Goal: Transaction & Acquisition: Purchase product/service

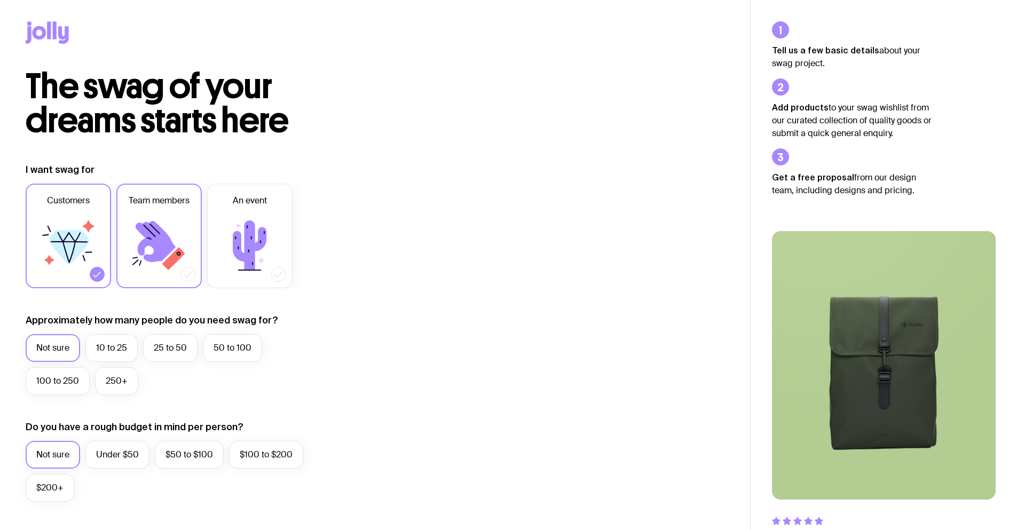
click at [159, 218] on icon at bounding box center [159, 246] width 64 height 64
click at [0, 0] on input "Team members" at bounding box center [0, 0] width 0 height 0
click at [67, 266] on icon at bounding box center [68, 246] width 64 height 64
click at [0, 0] on input "Customers" at bounding box center [0, 0] width 0 height 0
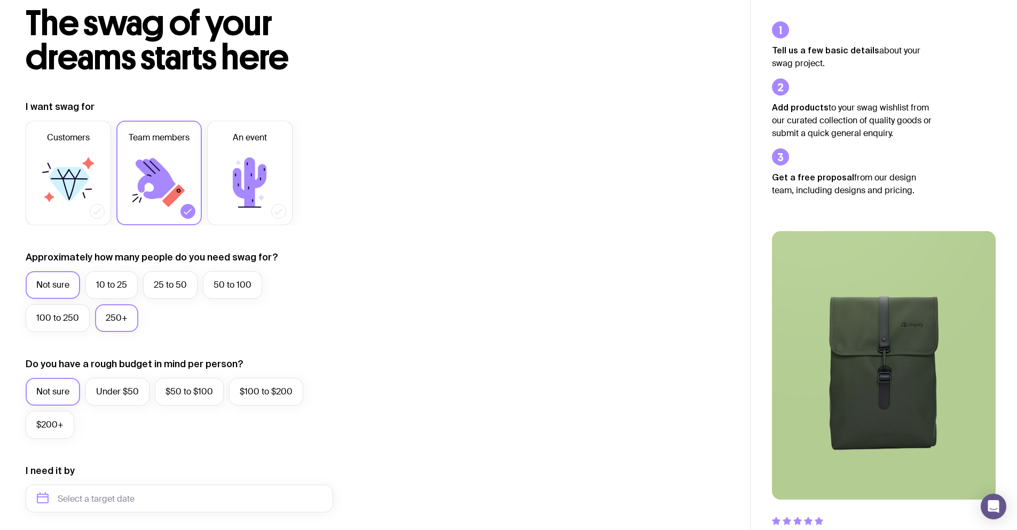
scroll to position [89, 0]
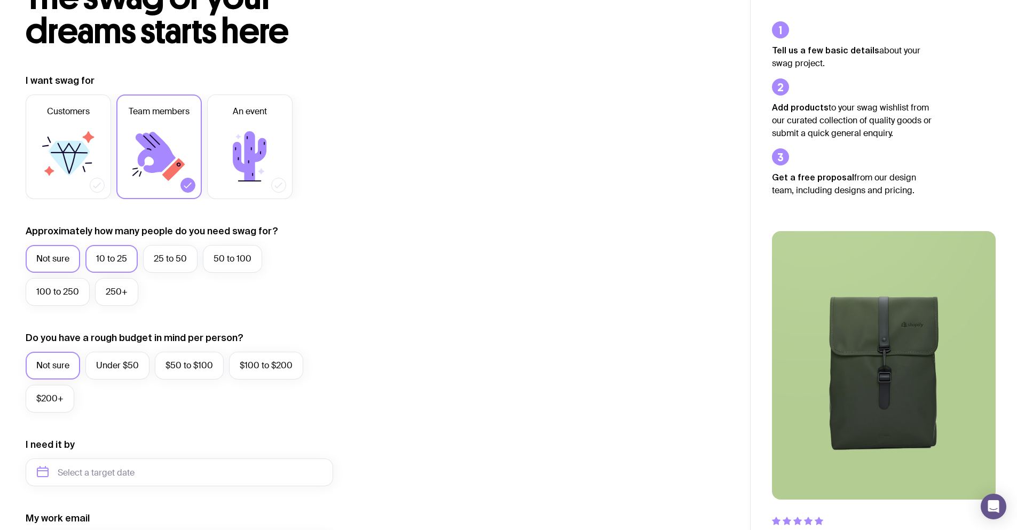
click at [109, 261] on label "10 to 25" at bounding box center [111, 259] width 52 height 28
click at [0, 0] on input "10 to 25" at bounding box center [0, 0] width 0 height 0
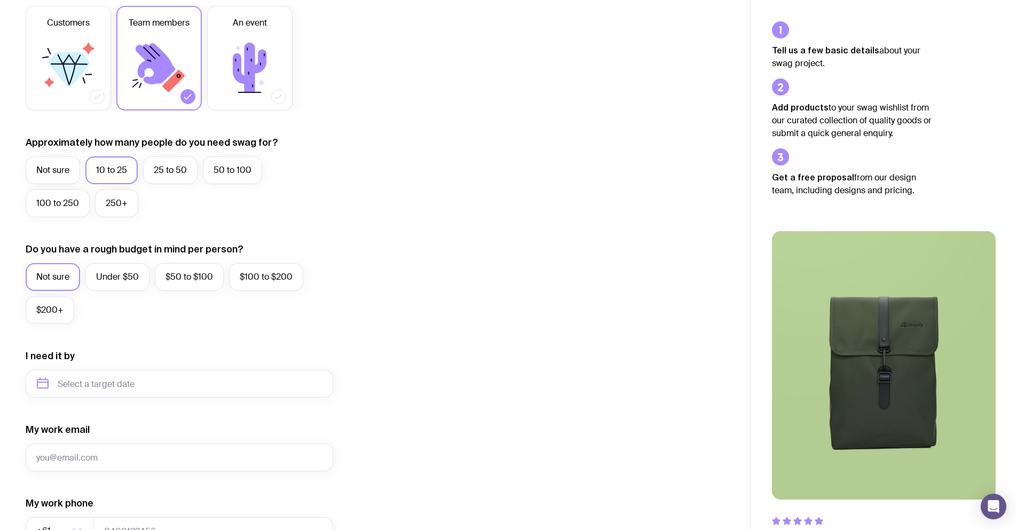
scroll to position [267, 0]
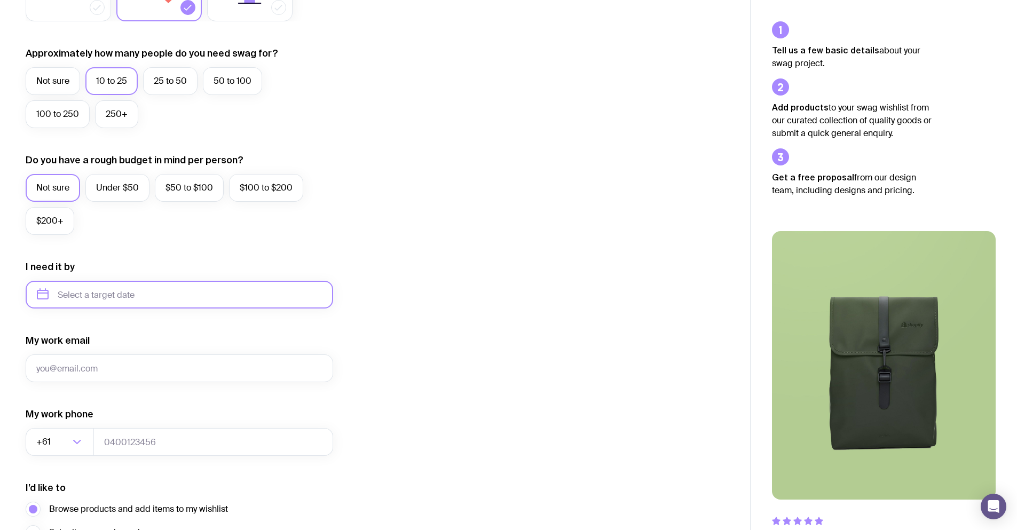
click at [170, 303] on input "text" at bounding box center [180, 295] width 308 height 28
click at [144, 426] on button "Dec" at bounding box center [137, 426] width 39 height 21
type input "[DATE]"
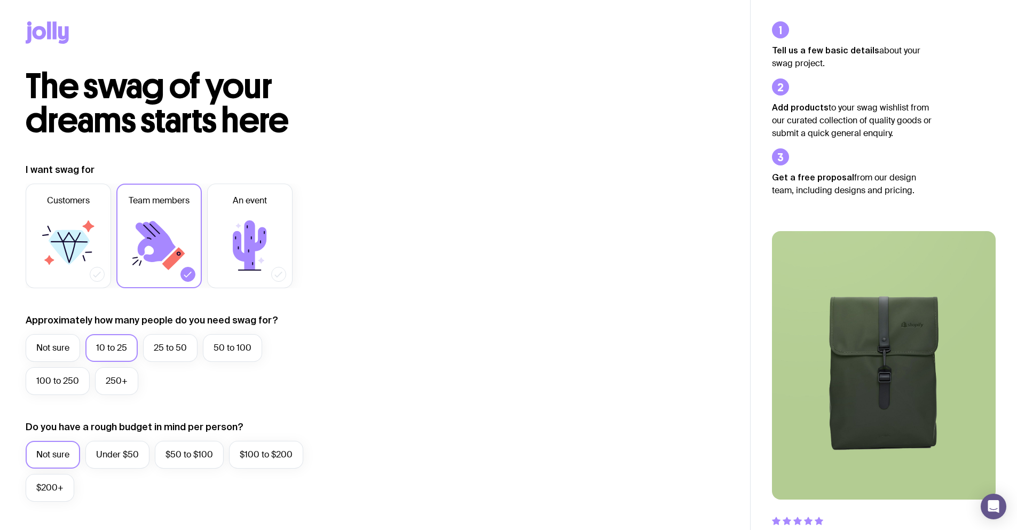
scroll to position [378, 0]
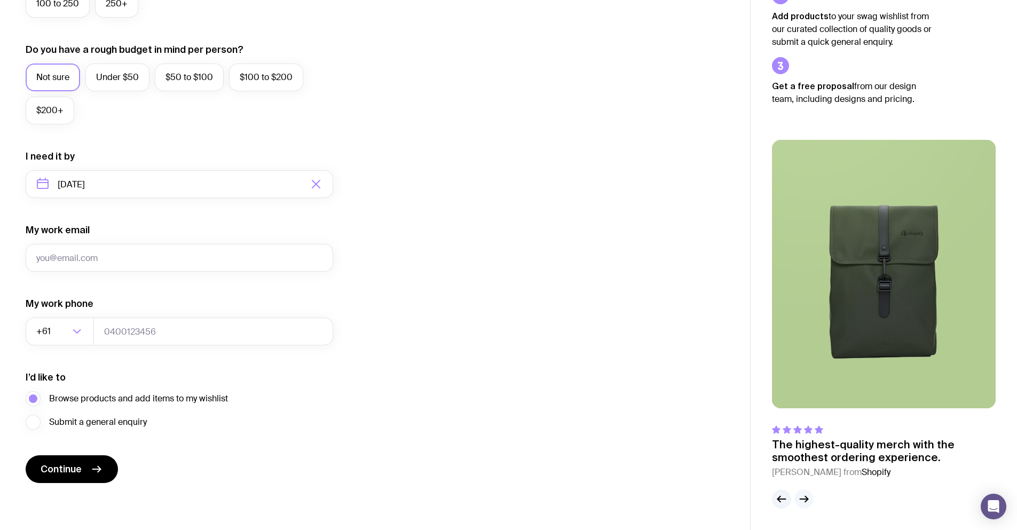
click at [801, 497] on icon "button" at bounding box center [804, 499] width 13 height 13
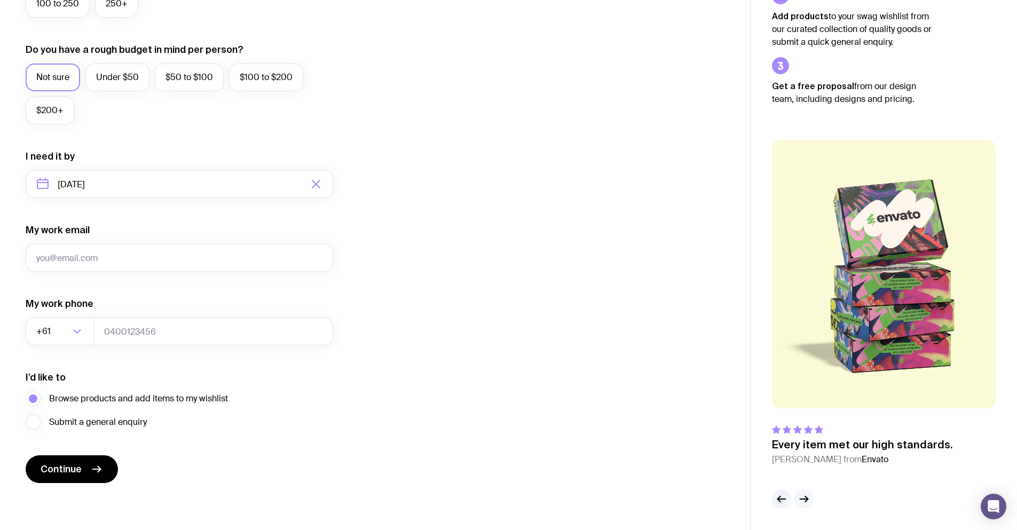
click at [800, 499] on icon "button" at bounding box center [804, 499] width 13 height 13
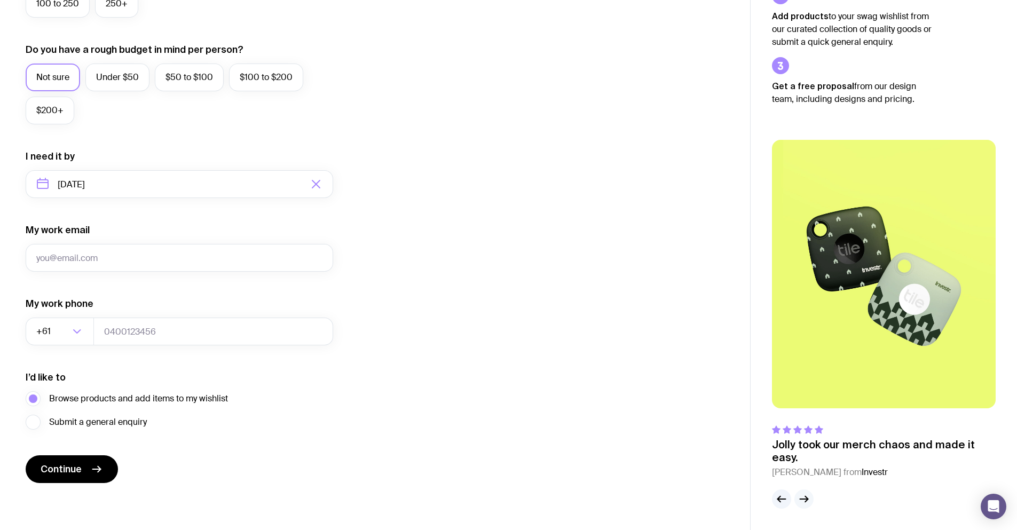
click at [800, 499] on icon "button" at bounding box center [804, 499] width 13 height 13
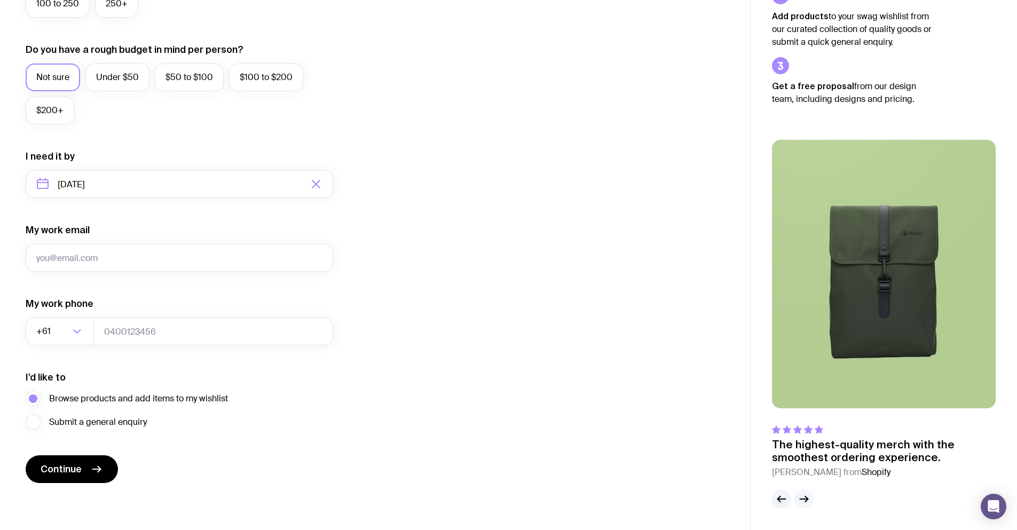
click at [800, 499] on icon "button" at bounding box center [804, 499] width 13 height 13
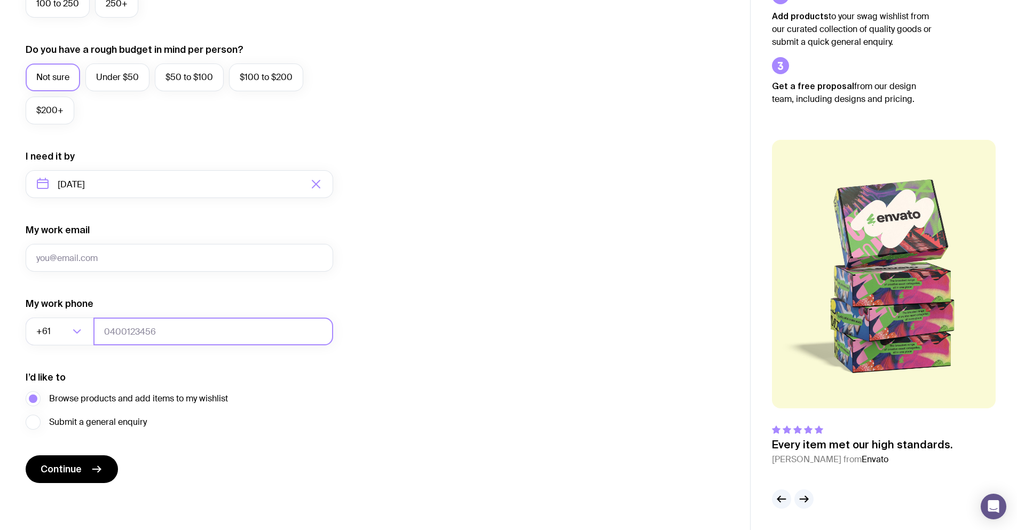
click at [132, 334] on input "tel" at bounding box center [213, 332] width 240 height 28
click at [75, 467] on span "Continue" at bounding box center [61, 469] width 41 height 13
click at [111, 264] on input "My work email" at bounding box center [180, 258] width 308 height 28
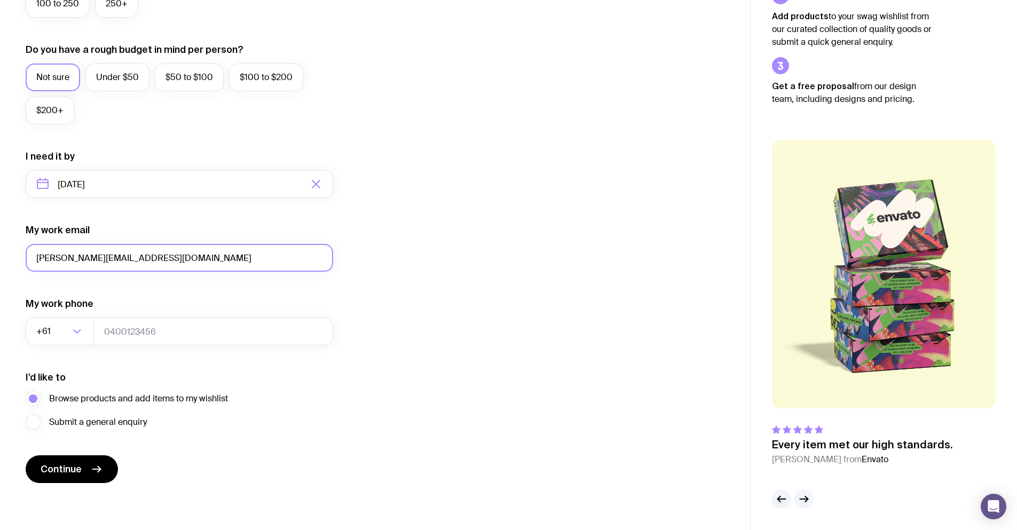
click at [81, 256] on input "[PERSON_NAME][EMAIL_ADDRESS][DOMAIN_NAME]" at bounding box center [180, 258] width 308 height 28
type input "[PERSON_NAME][EMAIL_ADDRESS][DOMAIN_NAME]"
click at [78, 458] on button "Continue" at bounding box center [72, 470] width 92 height 28
click at [171, 333] on input "tel" at bounding box center [213, 332] width 240 height 28
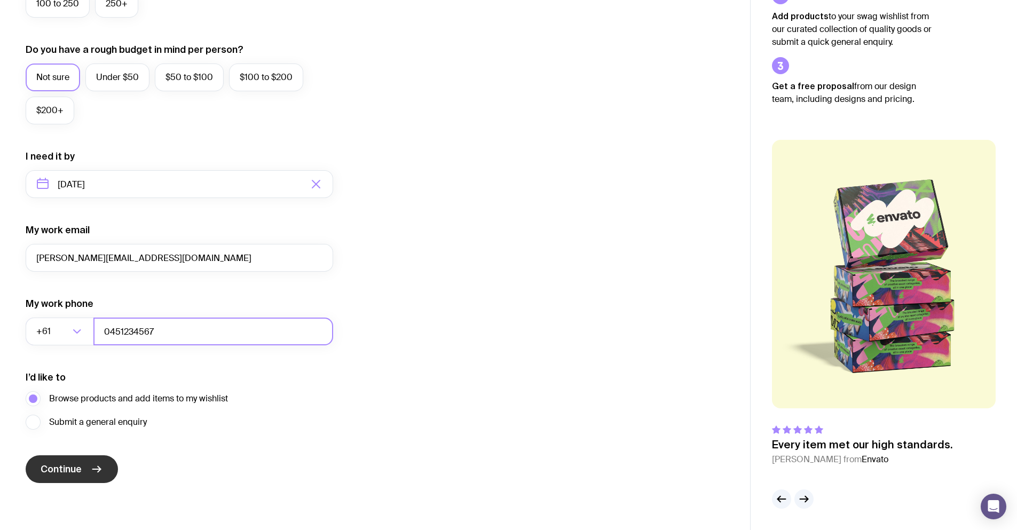
type input "0451234567"
click at [68, 473] on span "Continue" at bounding box center [61, 469] width 41 height 13
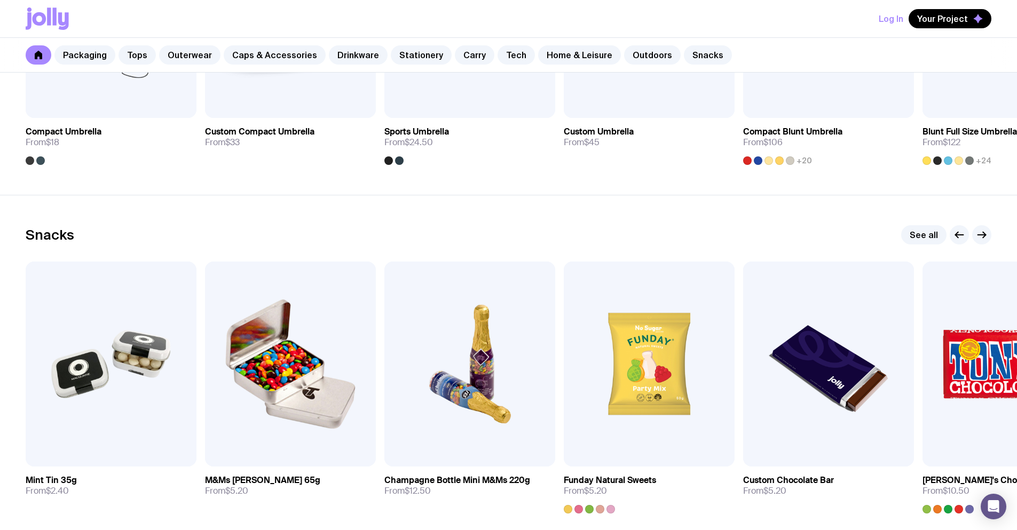
scroll to position [3463, 0]
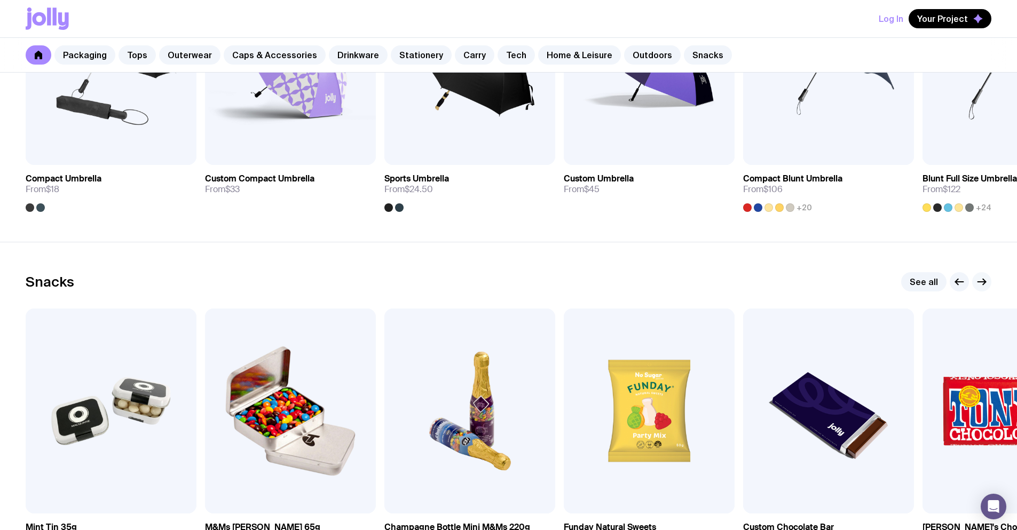
click at [984, 286] on icon "button" at bounding box center [982, 282] width 13 height 13
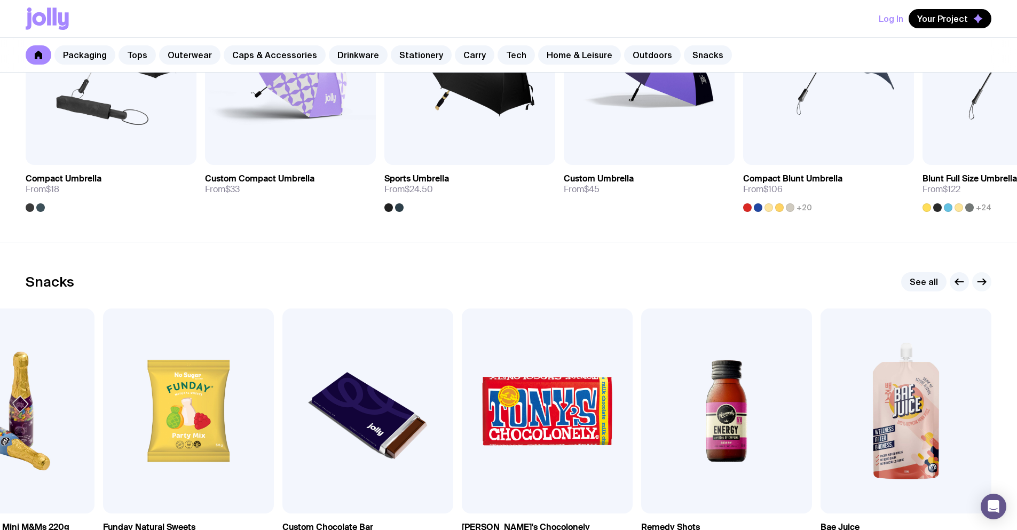
click at [983, 286] on icon "button" at bounding box center [982, 282] width 13 height 13
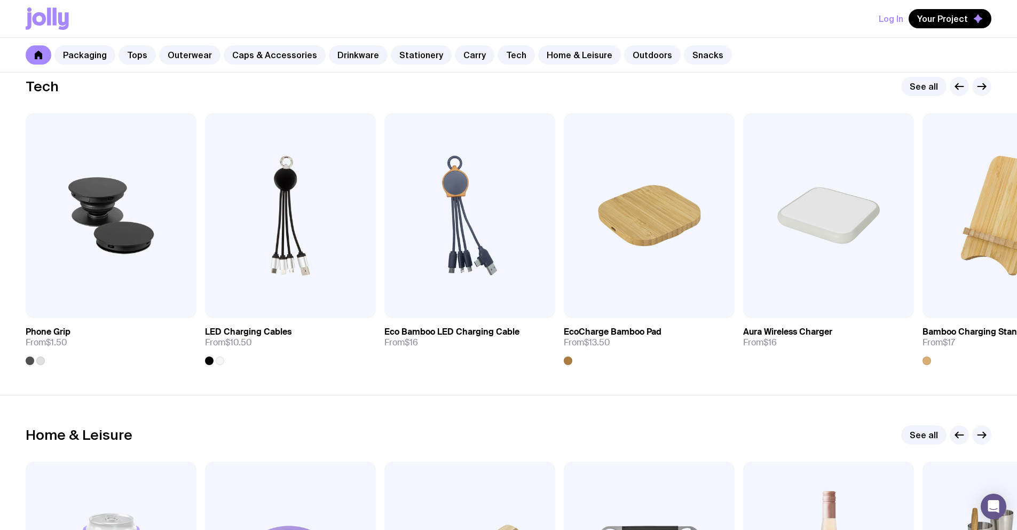
scroll to position [2395, 0]
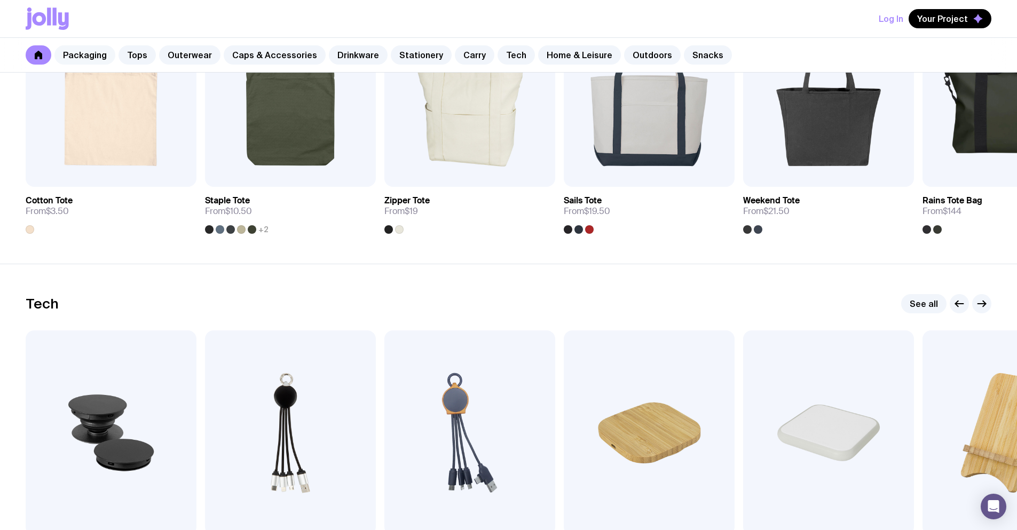
click at [103, 54] on link "Packaging" at bounding box center [84, 54] width 61 height 19
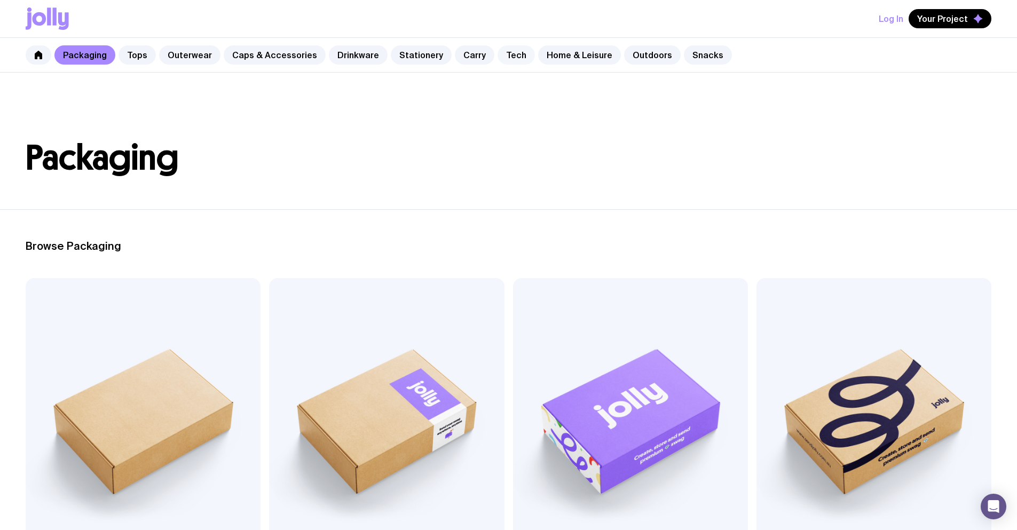
click at [504, 53] on link "Tech" at bounding box center [516, 54] width 37 height 19
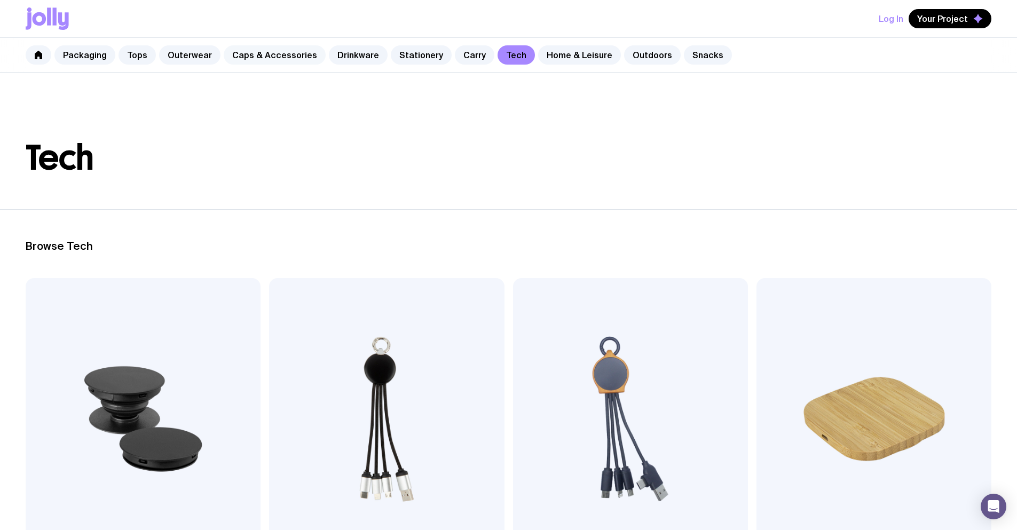
click at [266, 58] on link "Caps & Accessories" at bounding box center [275, 54] width 102 height 19
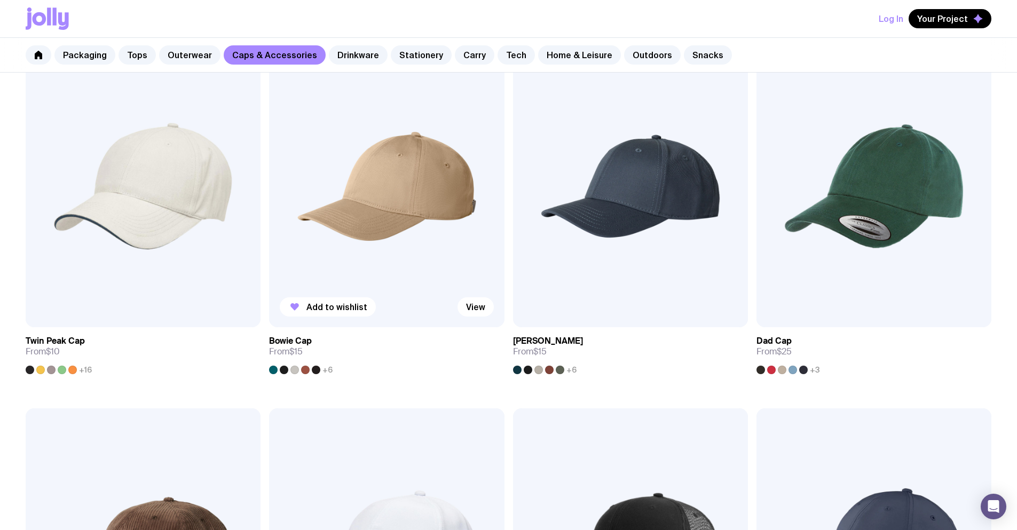
scroll to position [178, 0]
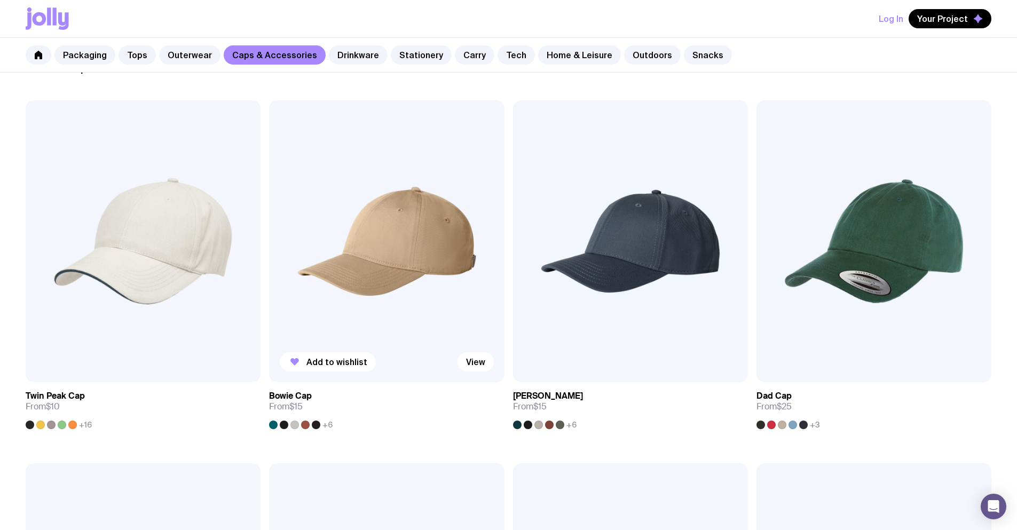
click at [269, 195] on img at bounding box center [386, 241] width 235 height 282
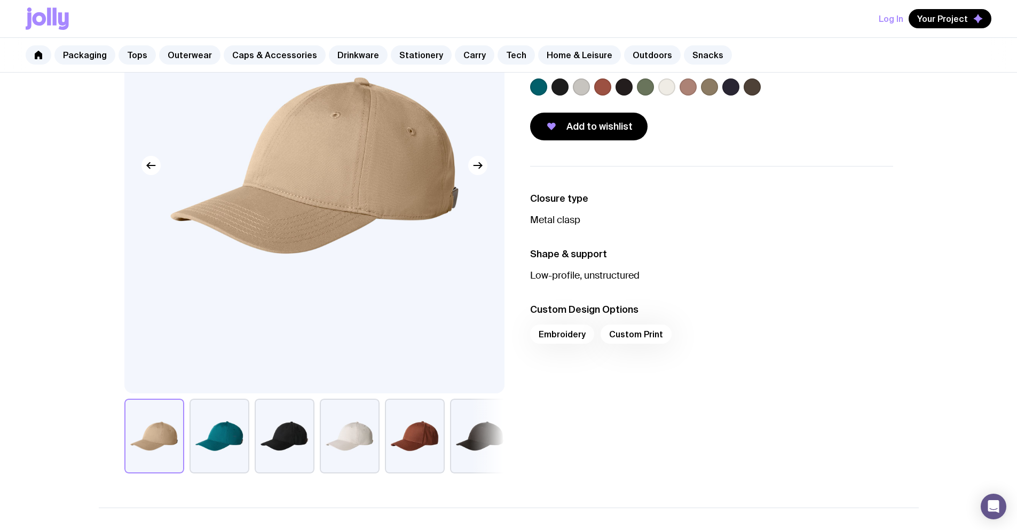
scroll to position [178, 0]
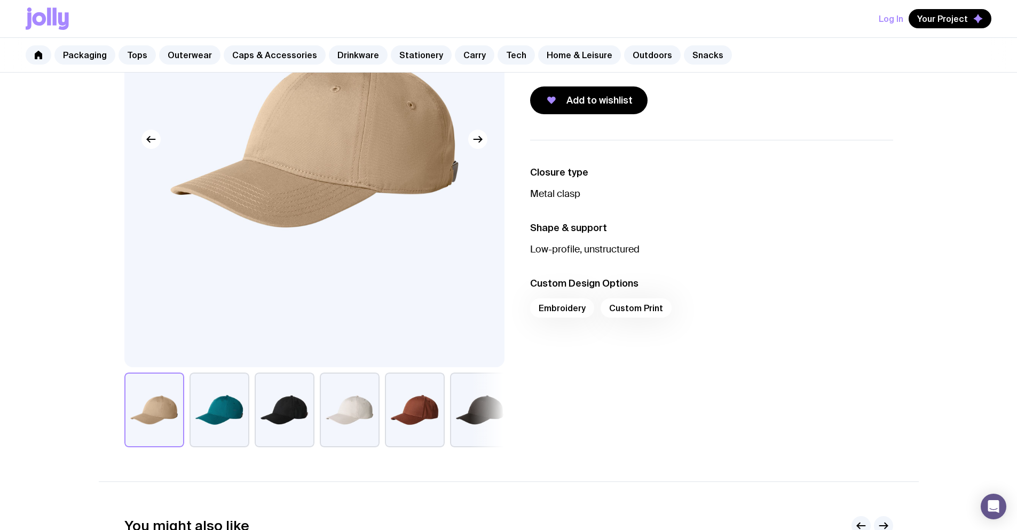
click at [648, 309] on div "Embroidery Custom Print" at bounding box center [711, 312] width 363 height 26
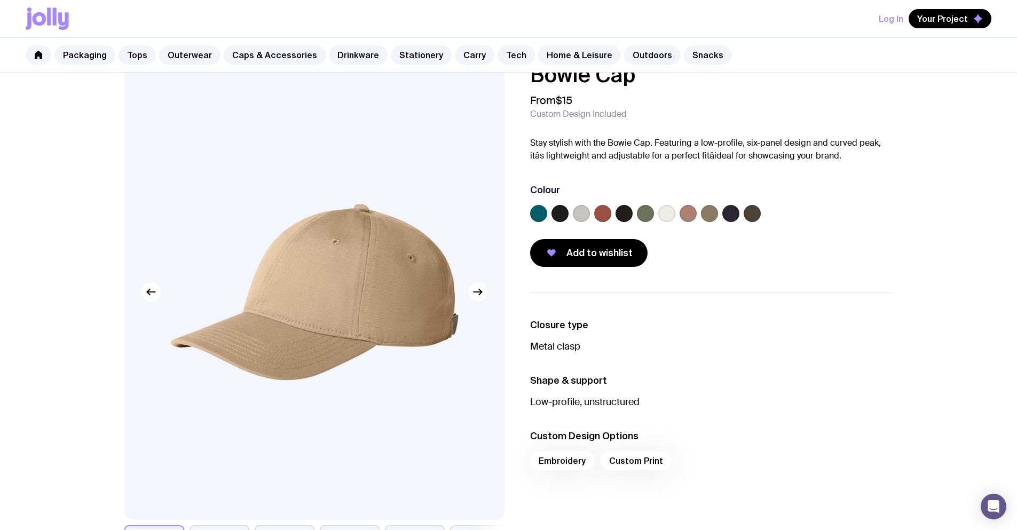
scroll to position [0, 0]
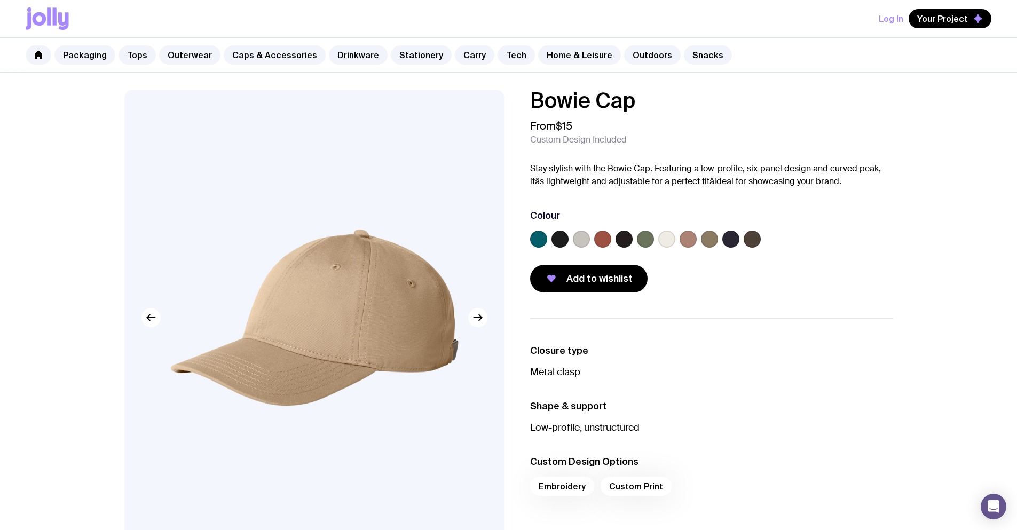
click at [648, 485] on div "Embroidery Custom Print" at bounding box center [711, 490] width 363 height 26
click at [552, 495] on div "Embroidery Custom Print" at bounding box center [711, 490] width 363 height 26
click at [503, 62] on link "Tech" at bounding box center [516, 54] width 37 height 19
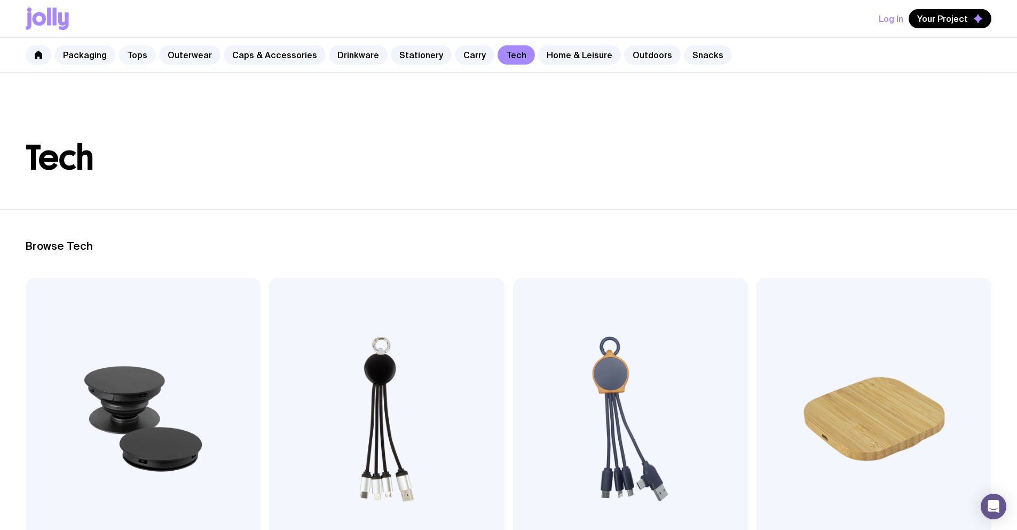
click at [138, 54] on link "Tops" at bounding box center [137, 54] width 37 height 19
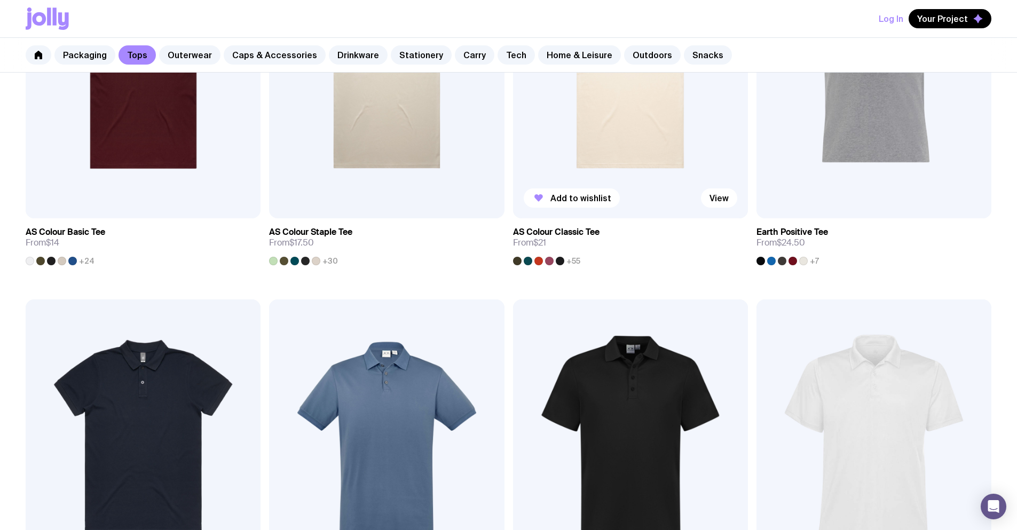
scroll to position [356, 0]
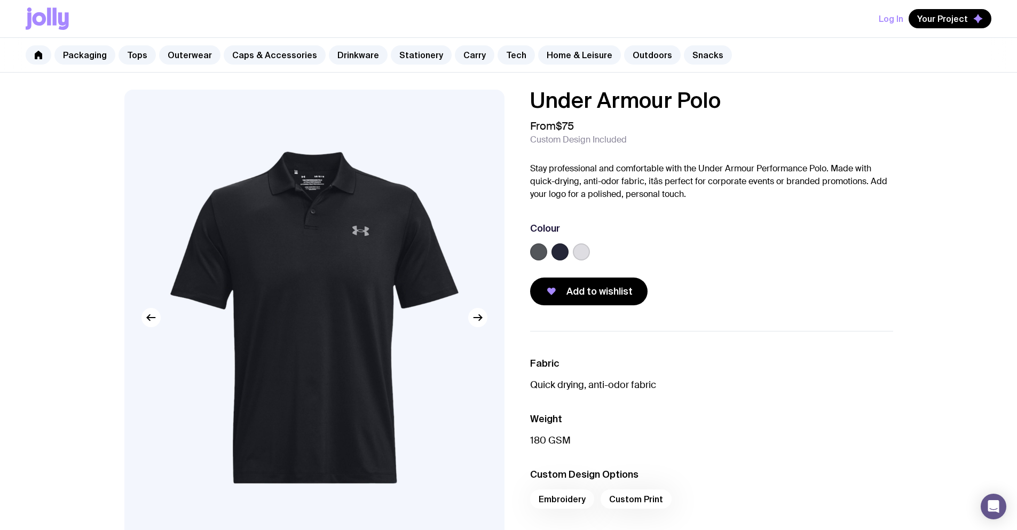
scroll to position [89, 0]
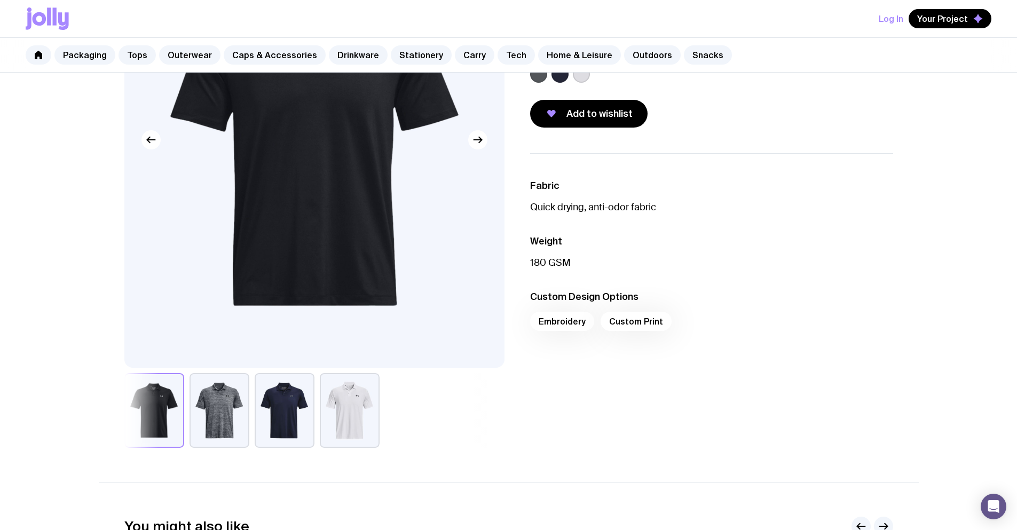
click at [567, 325] on div "Embroidery Custom Print" at bounding box center [711, 325] width 363 height 26
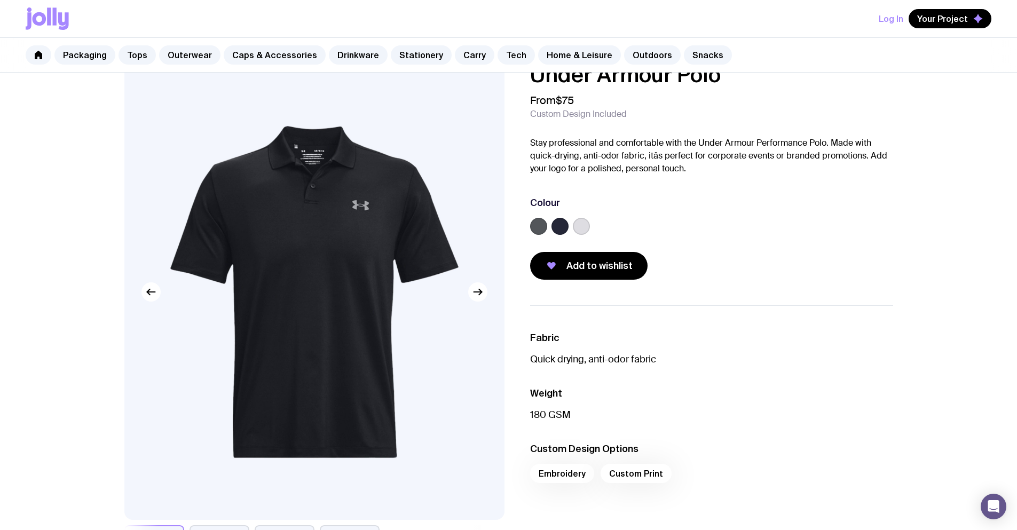
scroll to position [0, 0]
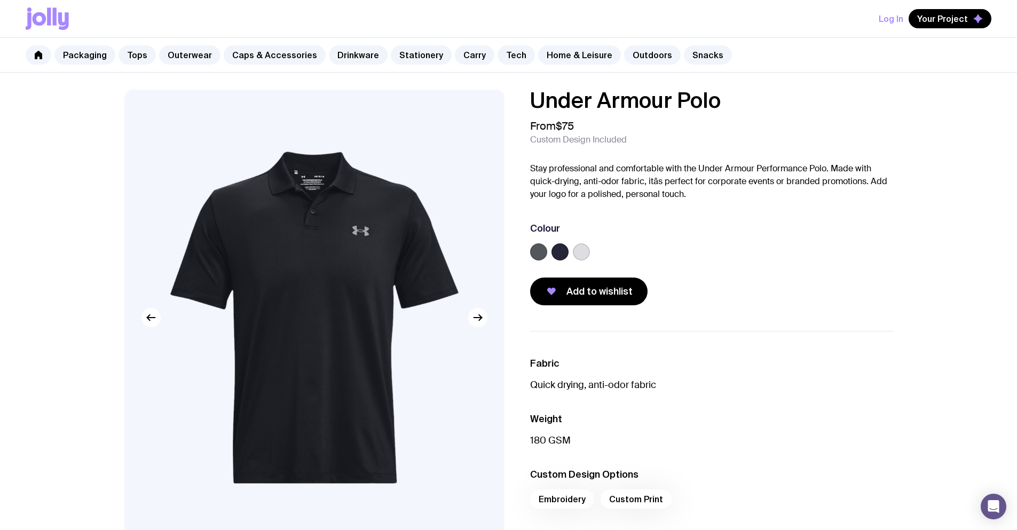
click at [575, 250] on label at bounding box center [581, 252] width 17 height 17
click at [0, 0] on input "radio" at bounding box center [0, 0] width 0 height 0
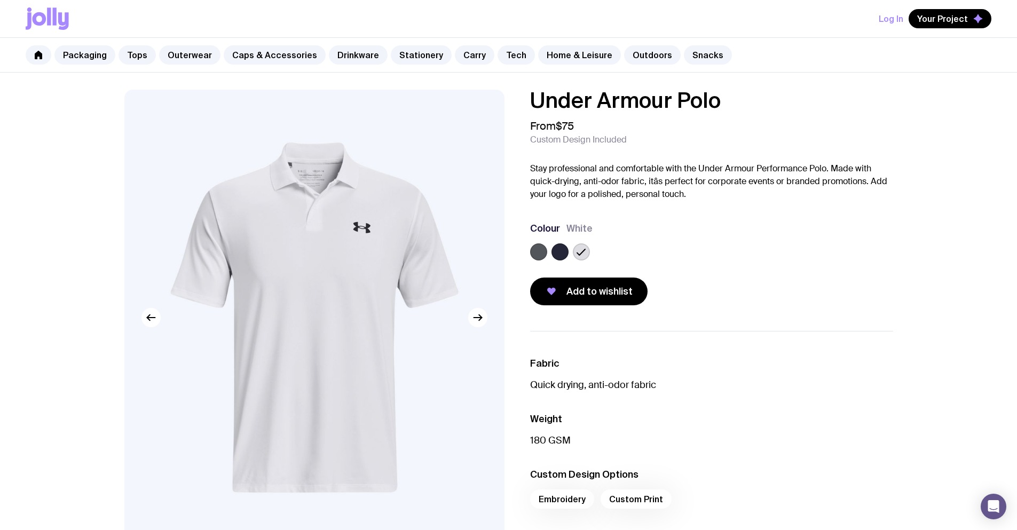
click at [555, 249] on label at bounding box center [560, 252] width 17 height 17
click at [0, 0] on input "radio" at bounding box center [0, 0] width 0 height 0
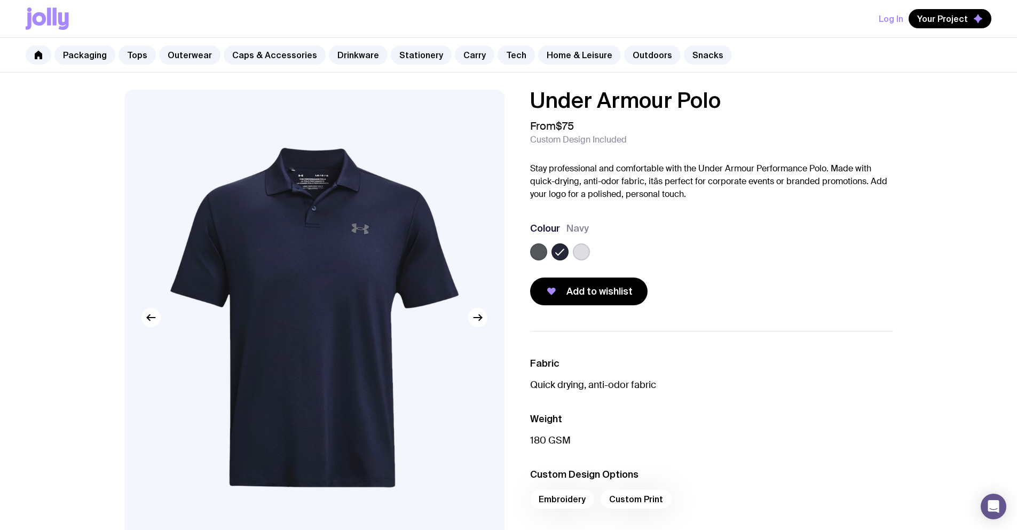
click at [534, 252] on label at bounding box center [538, 252] width 17 height 17
click at [0, 0] on input "radio" at bounding box center [0, 0] width 0 height 0
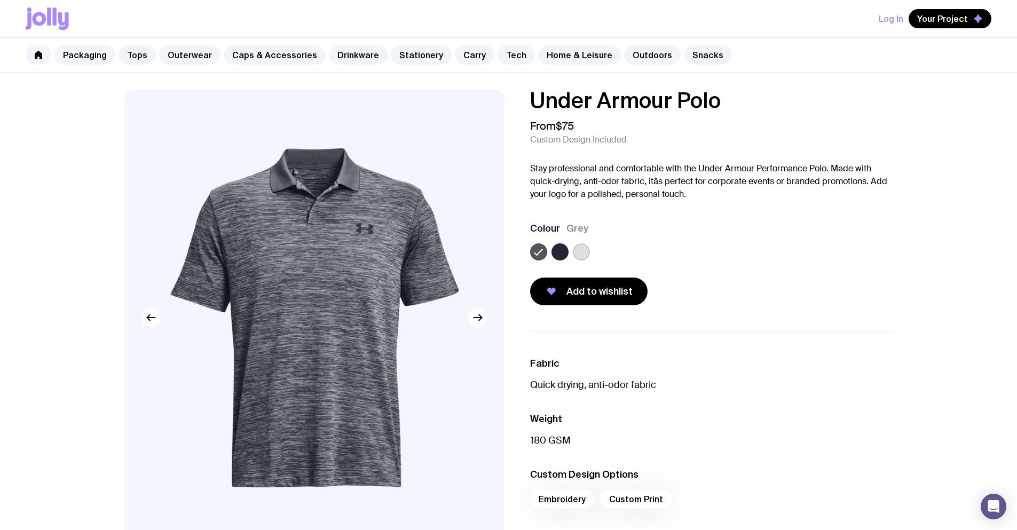
click at [552, 255] on div at bounding box center [560, 252] width 17 height 17
click at [562, 253] on label at bounding box center [560, 252] width 17 height 17
click at [0, 0] on input "radio" at bounding box center [0, 0] width 0 height 0
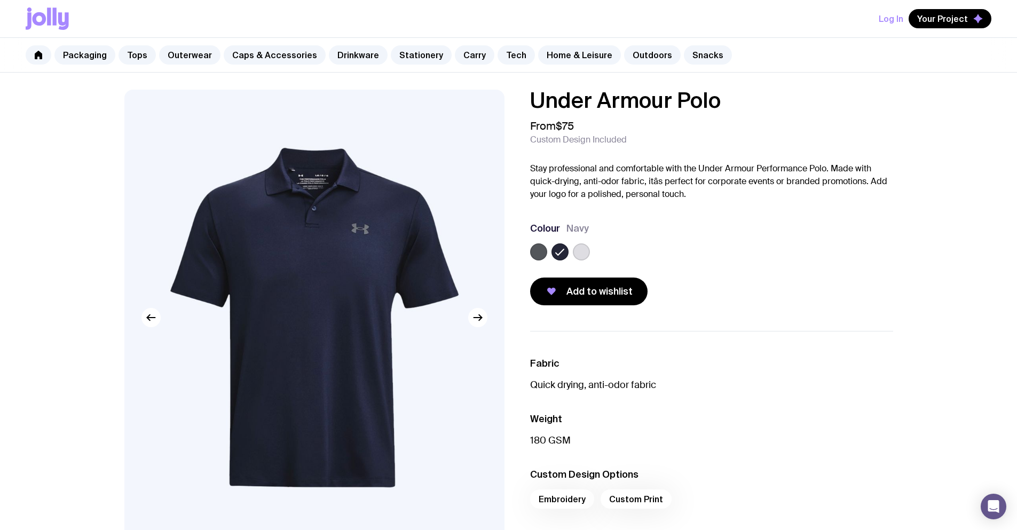
click at [585, 253] on label at bounding box center [581, 252] width 17 height 17
click at [0, 0] on input "radio" at bounding box center [0, 0] width 0 height 0
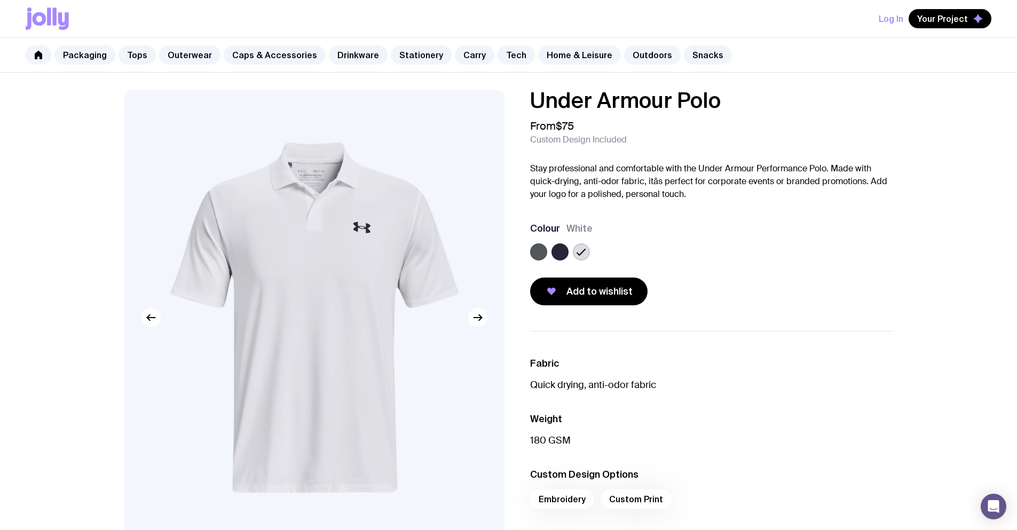
scroll to position [356, 0]
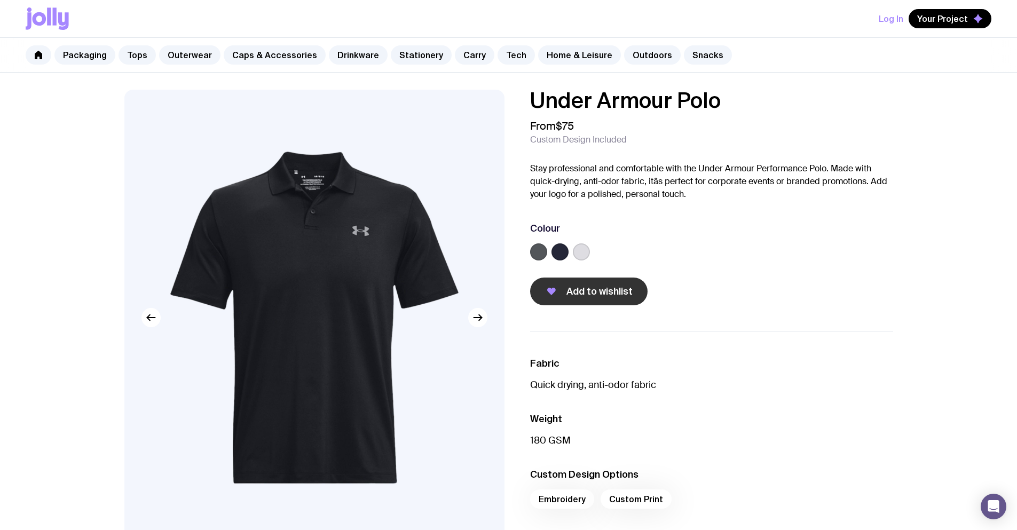
click at [618, 296] on span "Add to wishlist" at bounding box center [600, 291] width 66 height 13
click at [900, 25] on button "Log In" at bounding box center [891, 18] width 25 height 19
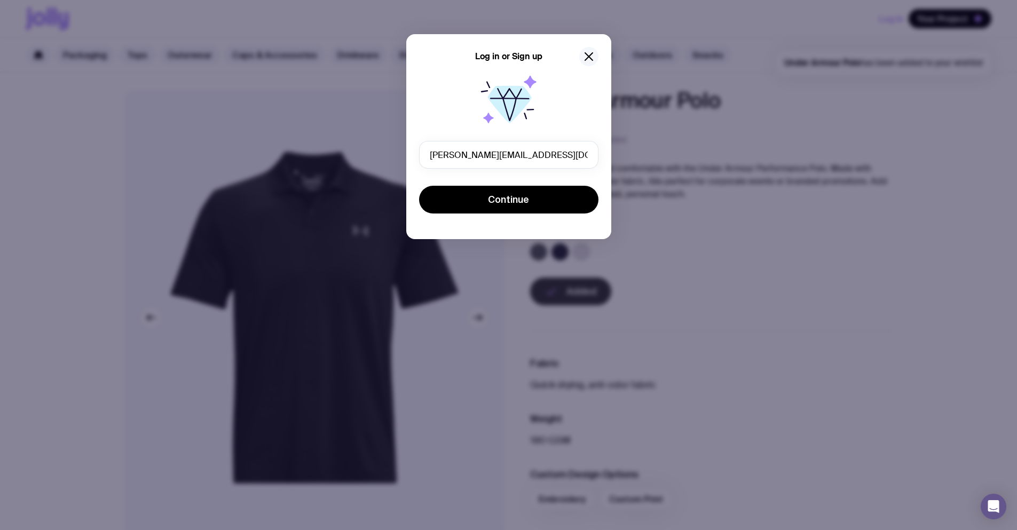
click at [585, 66] on div "Log in or Sign up" at bounding box center [508, 56] width 179 height 19
click at [584, 66] on div "Log in or Sign up [PERSON_NAME][EMAIL_ADDRESS][DOMAIN_NAME] Continue" at bounding box center [508, 136] width 205 height 205
click at [591, 56] on icon "button" at bounding box center [589, 56] width 13 height 13
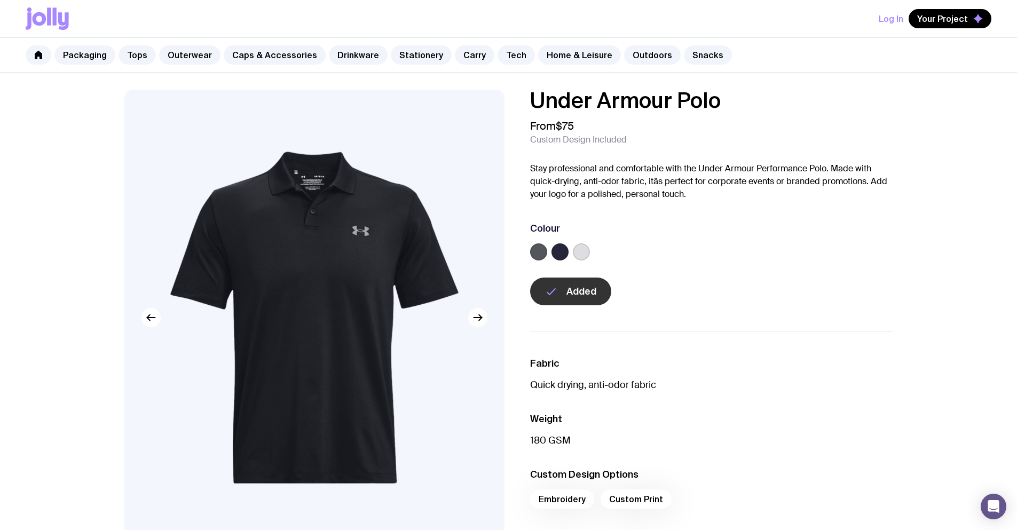
click at [896, 18] on button "Log In" at bounding box center [891, 18] width 25 height 19
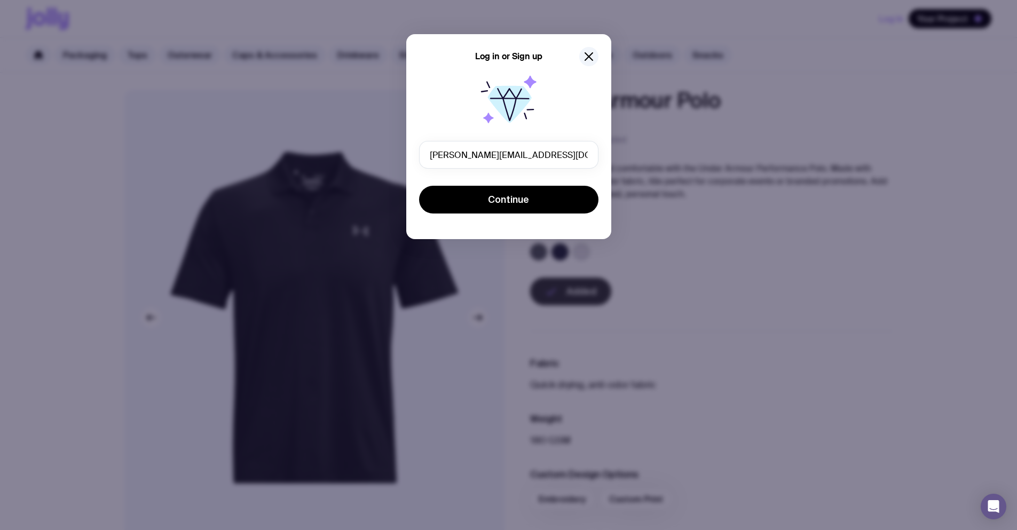
drag, startPoint x: 503, startPoint y: 162, endPoint x: 344, endPoint y: 138, distance: 160.0
click at [306, 136] on div "Log in or Sign up [PERSON_NAME][EMAIL_ADDRESS][DOMAIN_NAME] Continue" at bounding box center [508, 265] width 1017 height 530
type input "[PERSON_NAME][EMAIL_ADDRESS][PERSON_NAME][DOMAIN_NAME]"
click at [419, 186] on button "Continue" at bounding box center [508, 200] width 179 height 28
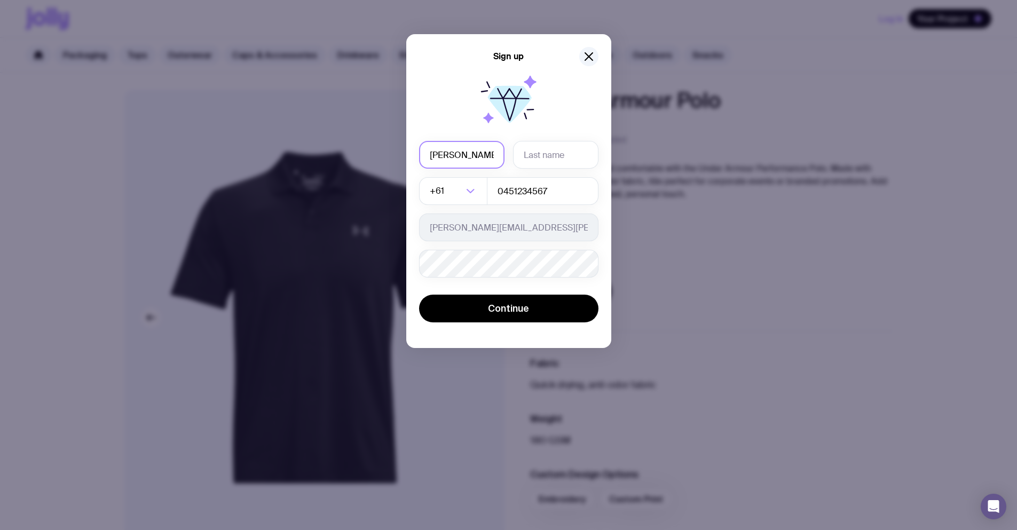
type input "[PERSON_NAME]"
type input "Si"
type input "[PERSON_NAME]"
type input "Siulepa"
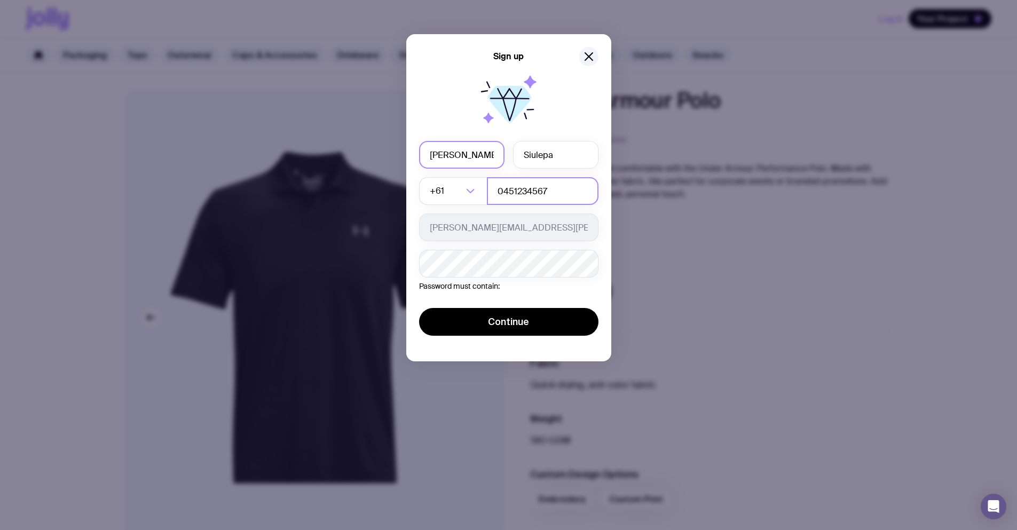
drag, startPoint x: 565, startPoint y: 192, endPoint x: 439, endPoint y: 150, distance: 132.9
click at [368, 143] on div "Sign up [PERSON_NAME] +61 Loading... 0451234567 [PERSON_NAME][EMAIL_ADDRESS][PE…" at bounding box center [508, 265] width 1017 height 530
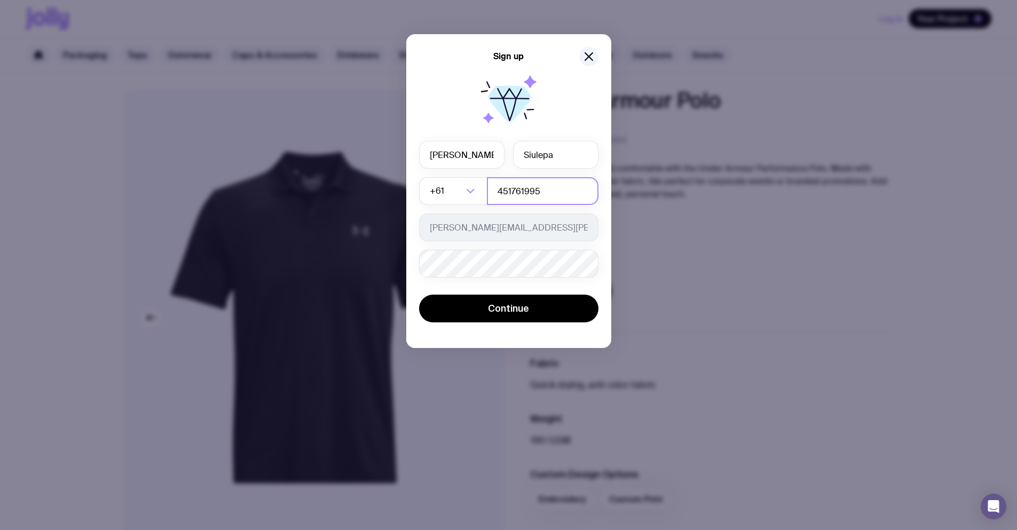
click at [556, 191] on input "451761995" at bounding box center [543, 191] width 112 height 28
type input "451761994"
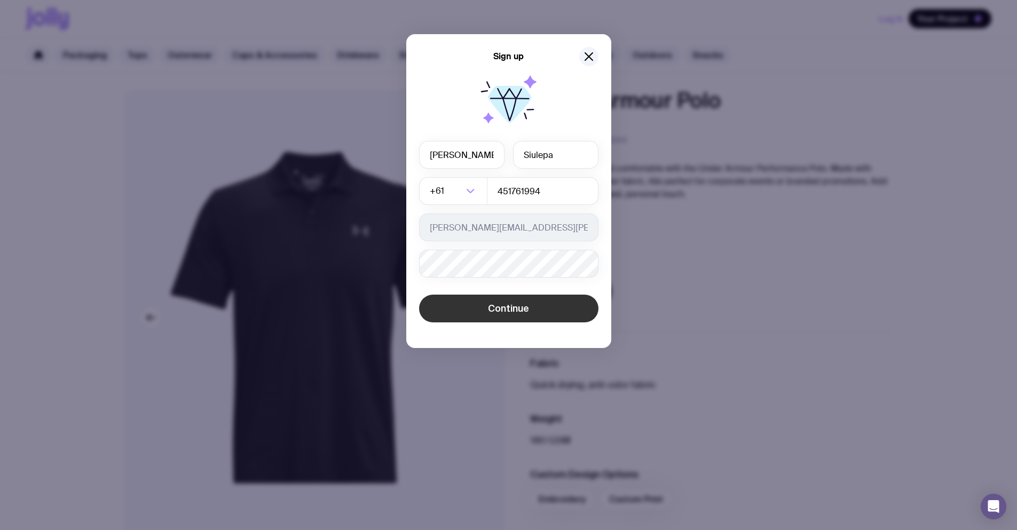
click at [511, 315] on span "Continue" at bounding box center [508, 308] width 41 height 13
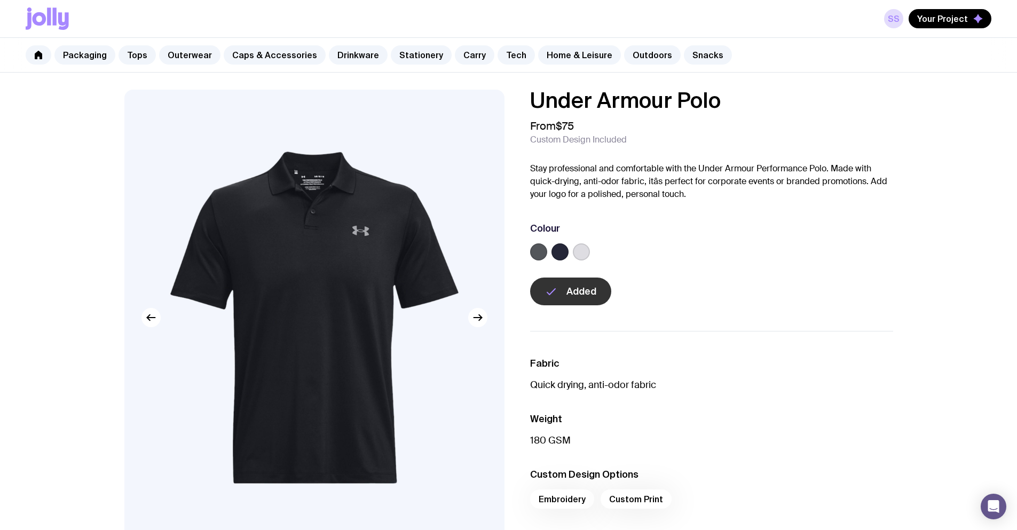
click at [815, 255] on div at bounding box center [711, 254] width 363 height 21
click at [929, 20] on span "Your Project" at bounding box center [943, 18] width 51 height 11
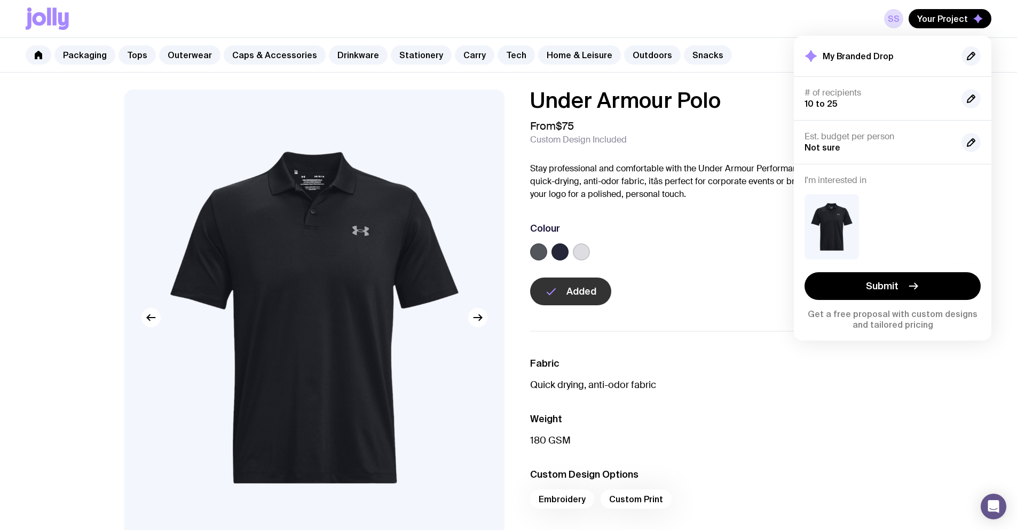
click at [703, 245] on div at bounding box center [711, 254] width 363 height 21
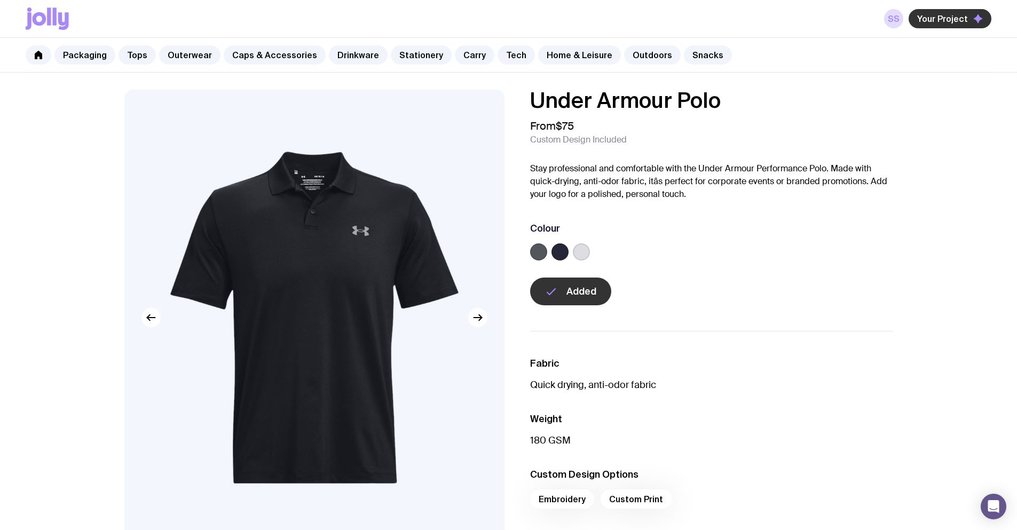
click at [938, 15] on span "Your Project" at bounding box center [943, 18] width 51 height 11
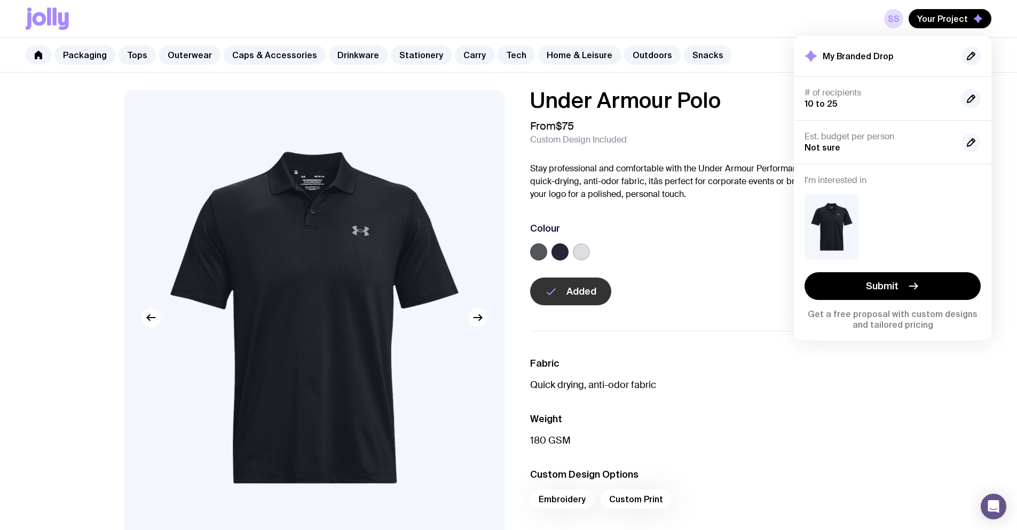
click at [973, 138] on icon "button" at bounding box center [971, 142] width 13 height 13
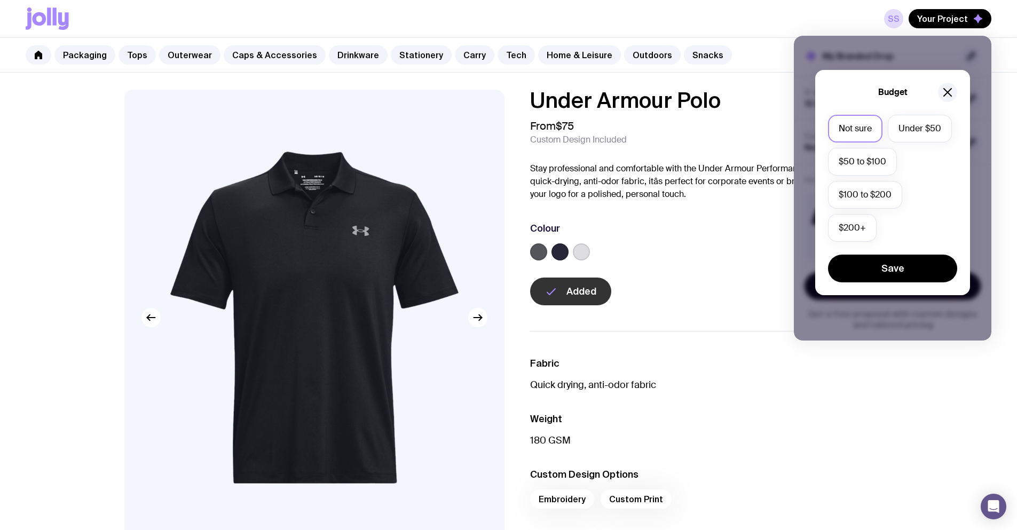
click at [828, 388] on p "Quick drying, anti-odor fabric" at bounding box center [711, 385] width 363 height 13
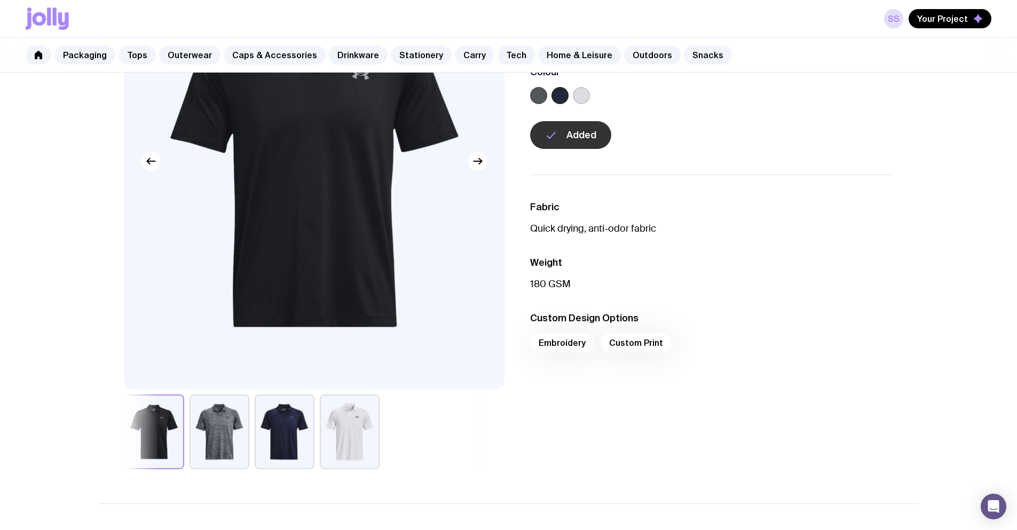
scroll to position [178, 0]
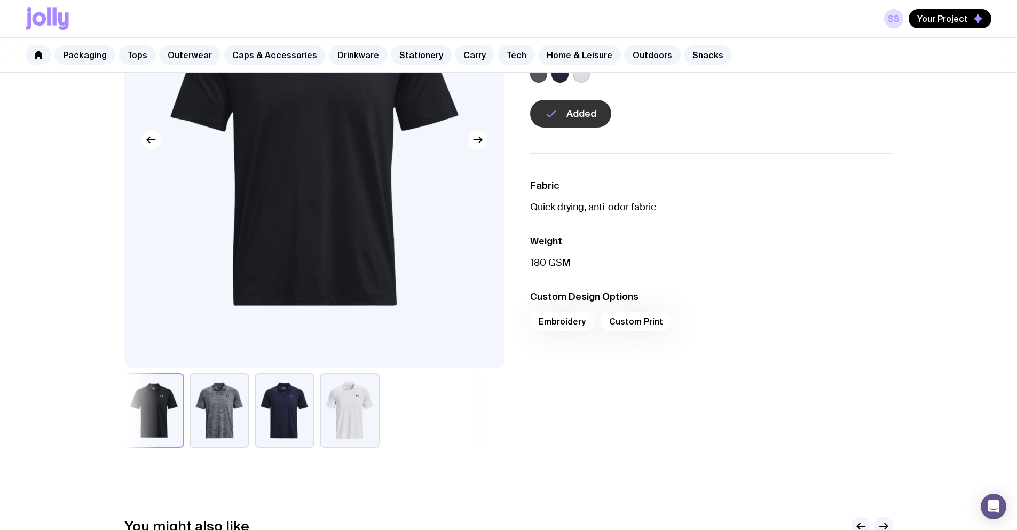
click at [644, 322] on div "Embroidery Custom Print" at bounding box center [711, 325] width 363 height 26
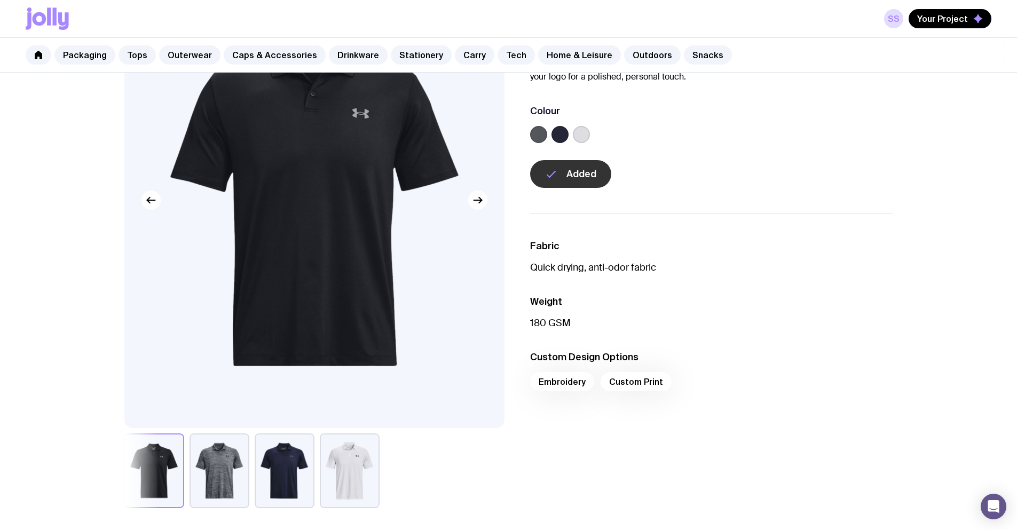
scroll to position [0, 0]
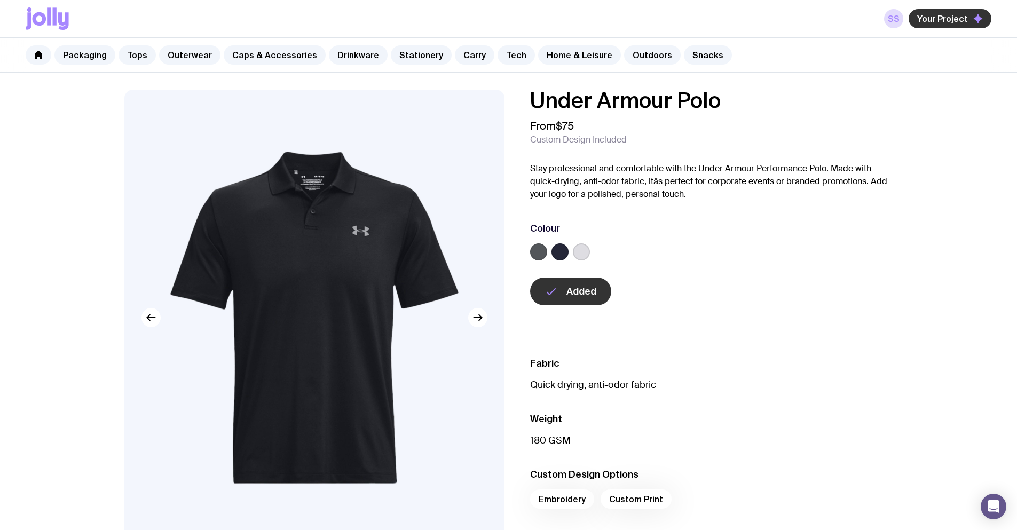
click at [953, 18] on span "Your Project" at bounding box center [943, 18] width 51 height 11
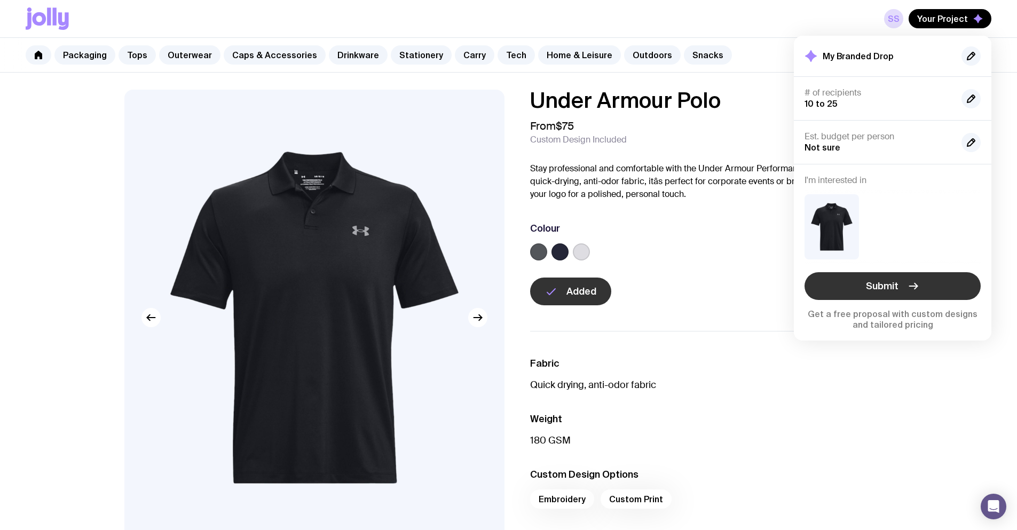
click at [930, 288] on button "Submit" at bounding box center [893, 286] width 176 height 28
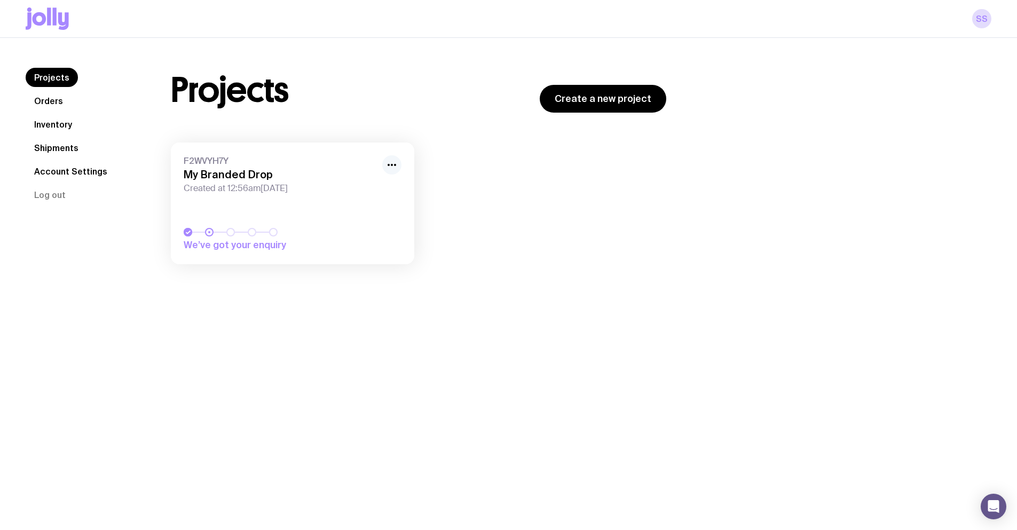
click at [390, 168] on icon "button" at bounding box center [392, 165] width 13 height 13
click at [374, 187] on button "Rename" at bounding box center [367, 188] width 51 height 11
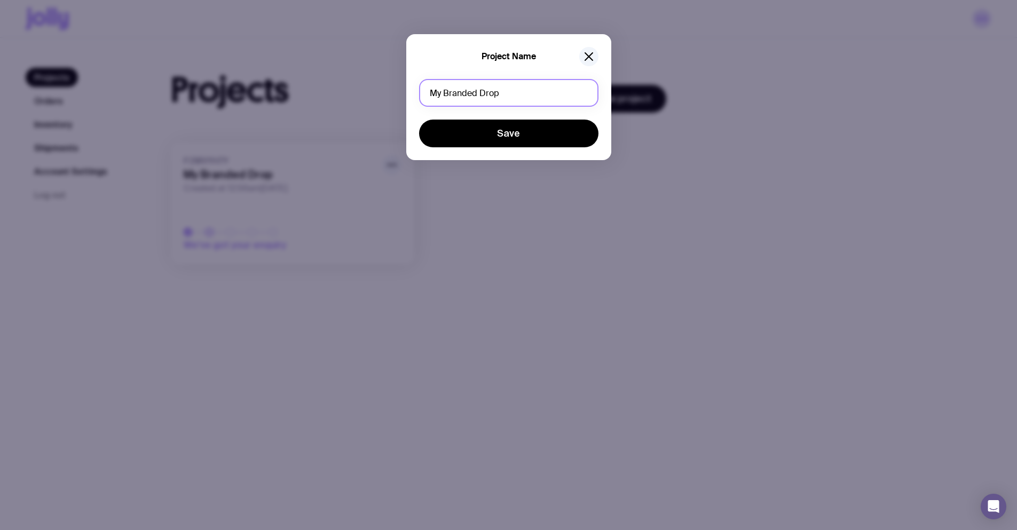
drag, startPoint x: 501, startPoint y: 106, endPoint x: 317, endPoint y: 91, distance: 184.4
click at [316, 91] on div "Project Name My Branded Drop Save" at bounding box center [508, 265] width 1017 height 530
type input "Embroided T-Shrits"
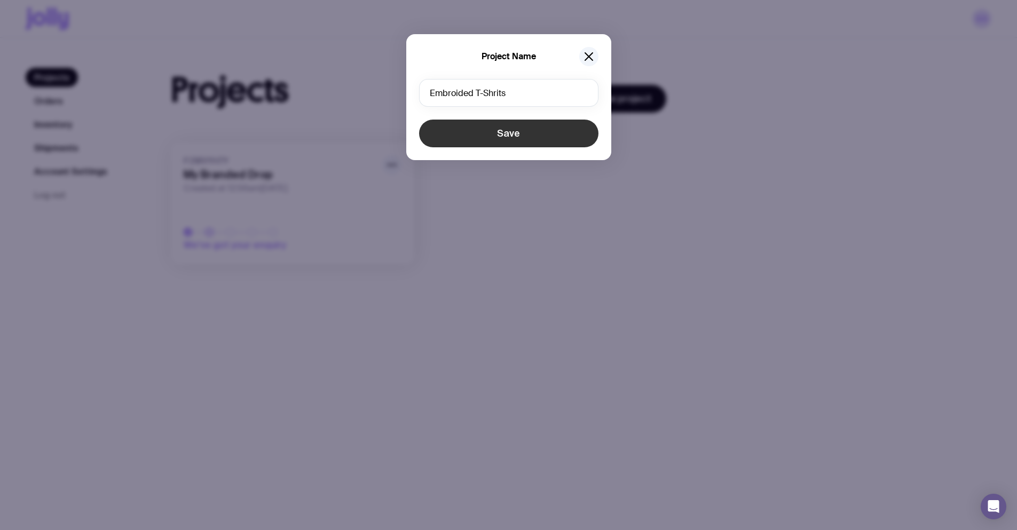
click at [498, 138] on button "Save" at bounding box center [508, 134] width 179 height 28
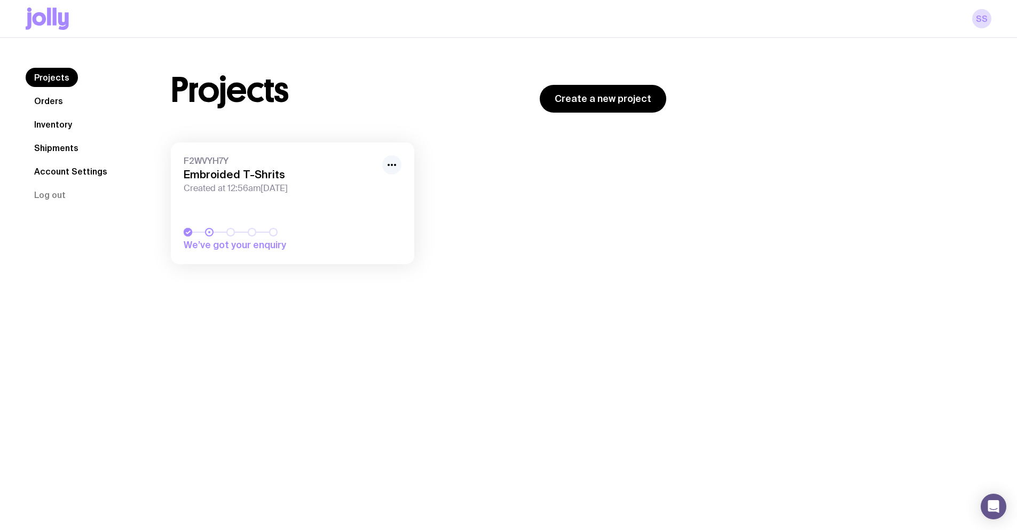
click at [394, 170] on icon "button" at bounding box center [392, 165] width 13 height 13
click at [364, 192] on button "Rename" at bounding box center [367, 188] width 51 height 11
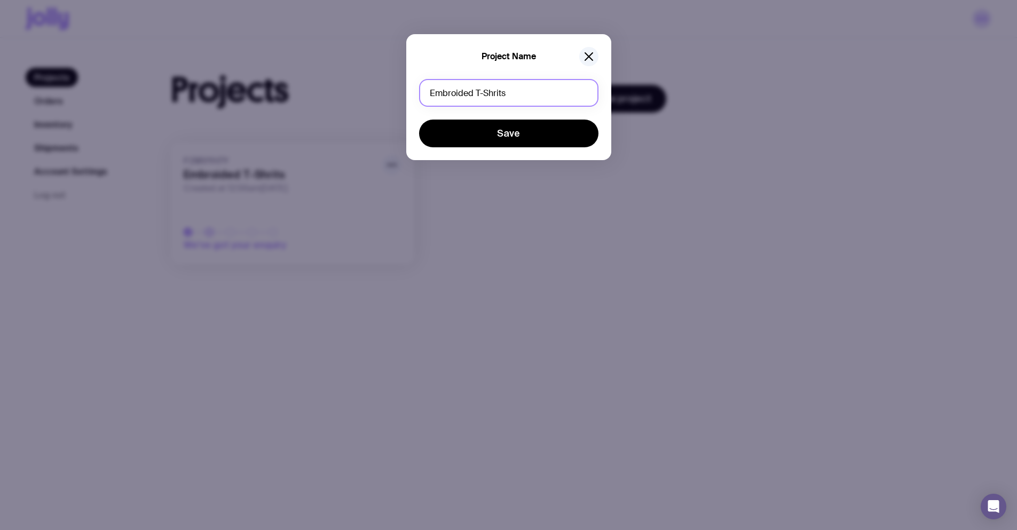
drag, startPoint x: 519, startPoint y: 90, endPoint x: 474, endPoint y: 75, distance: 46.6
click at [474, 75] on div "Project Name Embroided T-Shrits Save" at bounding box center [508, 97] width 205 height 126
type input "Embroided Polo's"
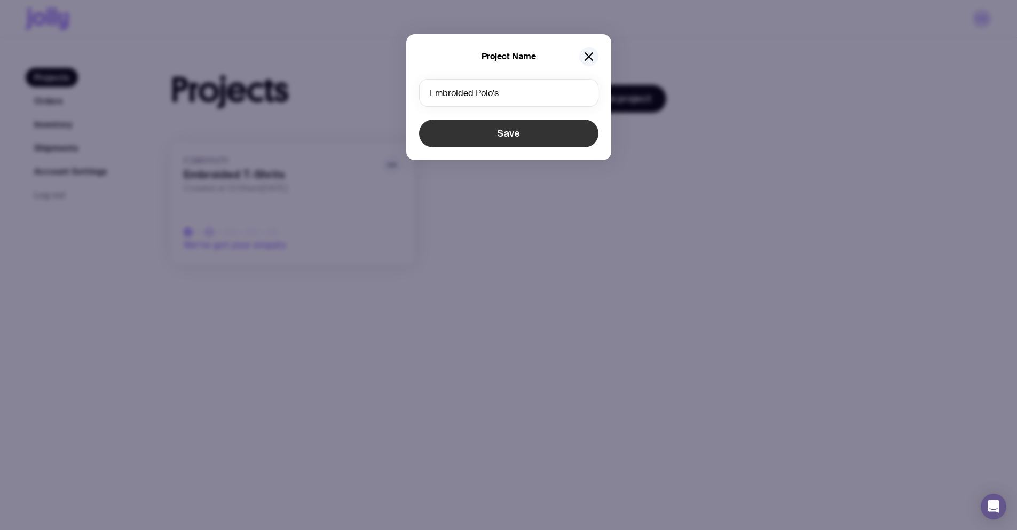
click at [547, 132] on button "Save" at bounding box center [508, 134] width 179 height 28
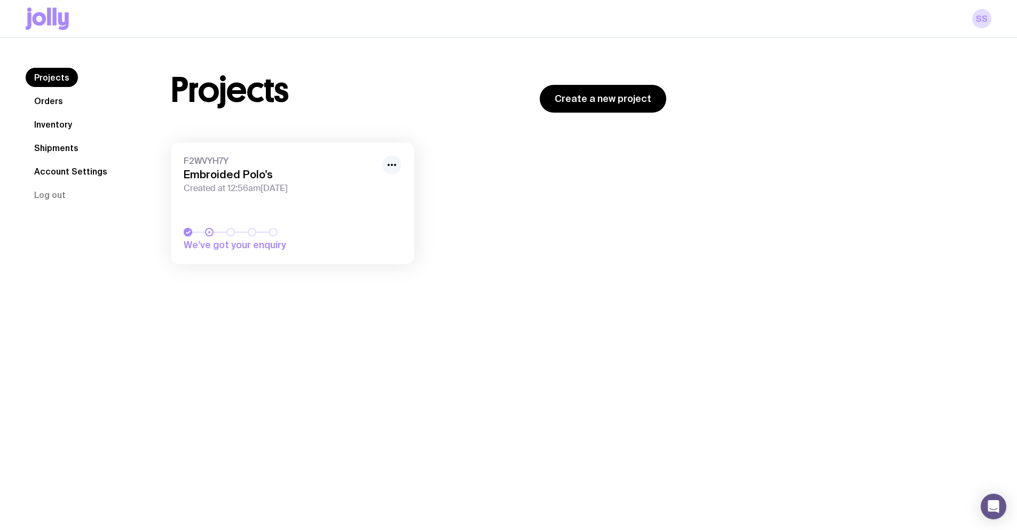
click at [392, 166] on icon "button" at bounding box center [392, 165] width 13 height 13
click at [513, 197] on div "F2WVYH7Y Embroided Polo's Created at 12:56am[DATE] We’ve got your enquiry Renam…" at bounding box center [419, 209] width 496 height 132
click at [58, 103] on link "Orders" at bounding box center [49, 100] width 46 height 19
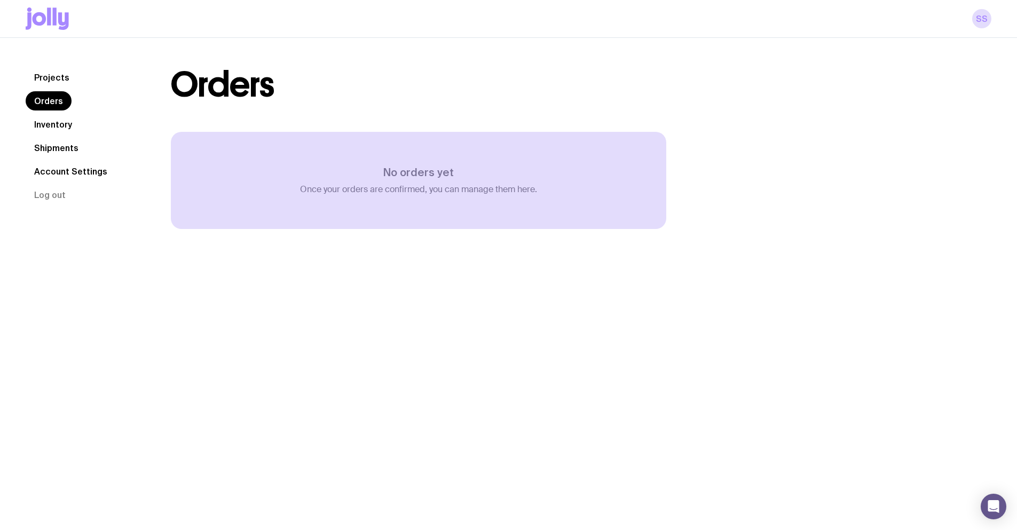
click at [70, 123] on link "Inventory" at bounding box center [53, 124] width 55 height 19
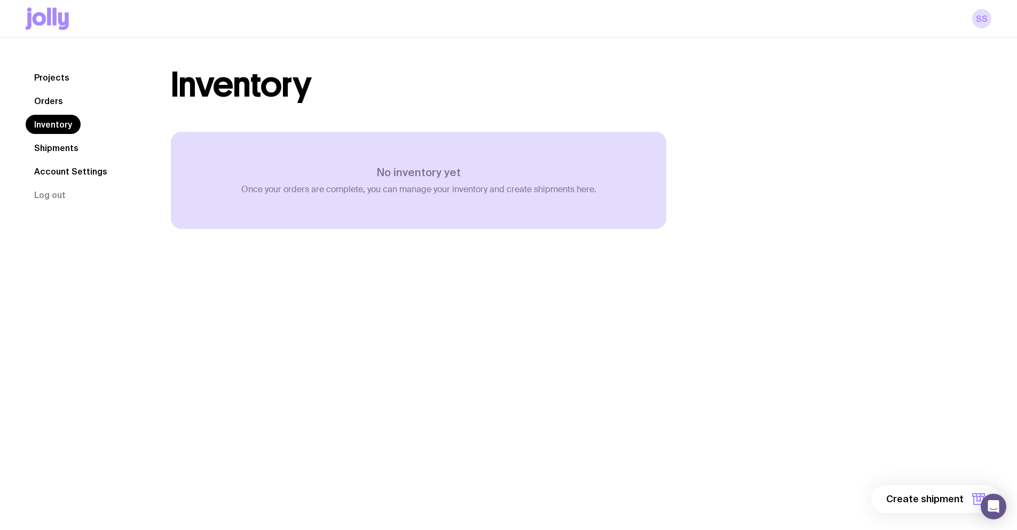
click at [67, 144] on link "Shipments" at bounding box center [56, 147] width 61 height 19
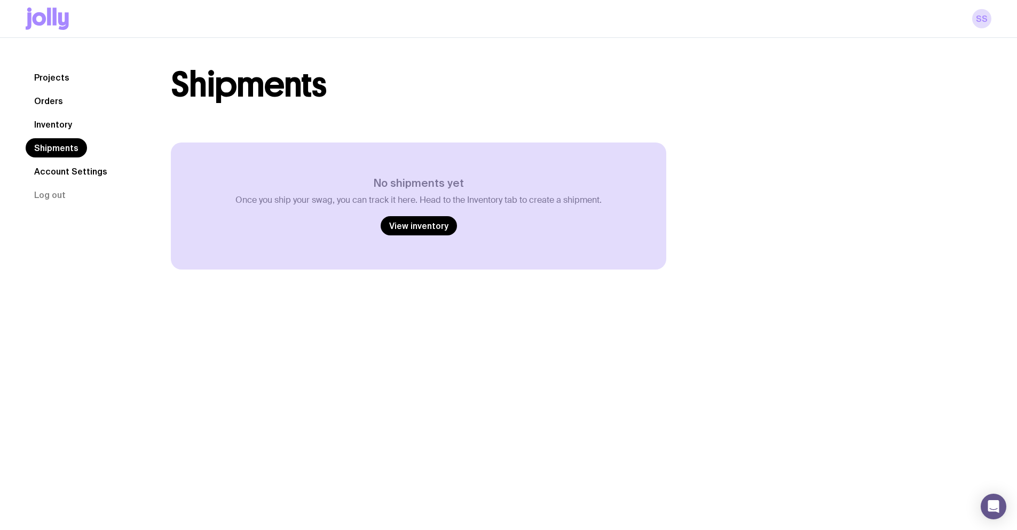
click at [73, 170] on link "Account Settings" at bounding box center [71, 171] width 90 height 19
